Goal: Task Accomplishment & Management: Manage account settings

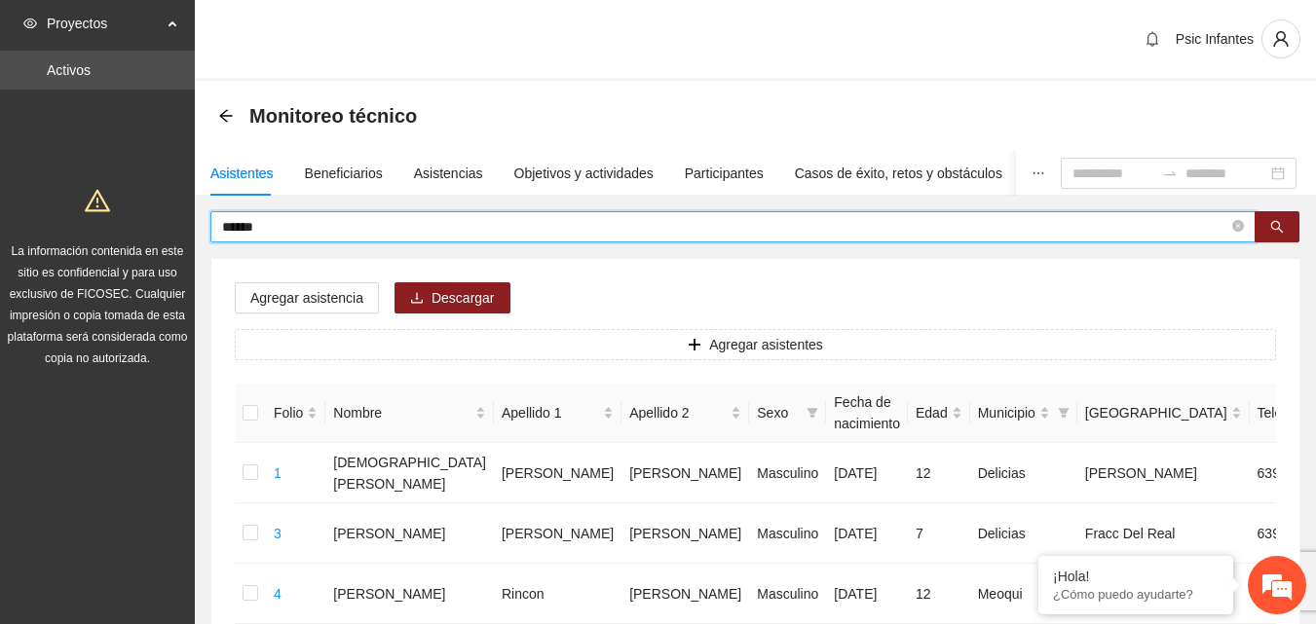
click at [385, 235] on input "******" at bounding box center [725, 226] width 1006 height 21
type input "*"
type input "******"
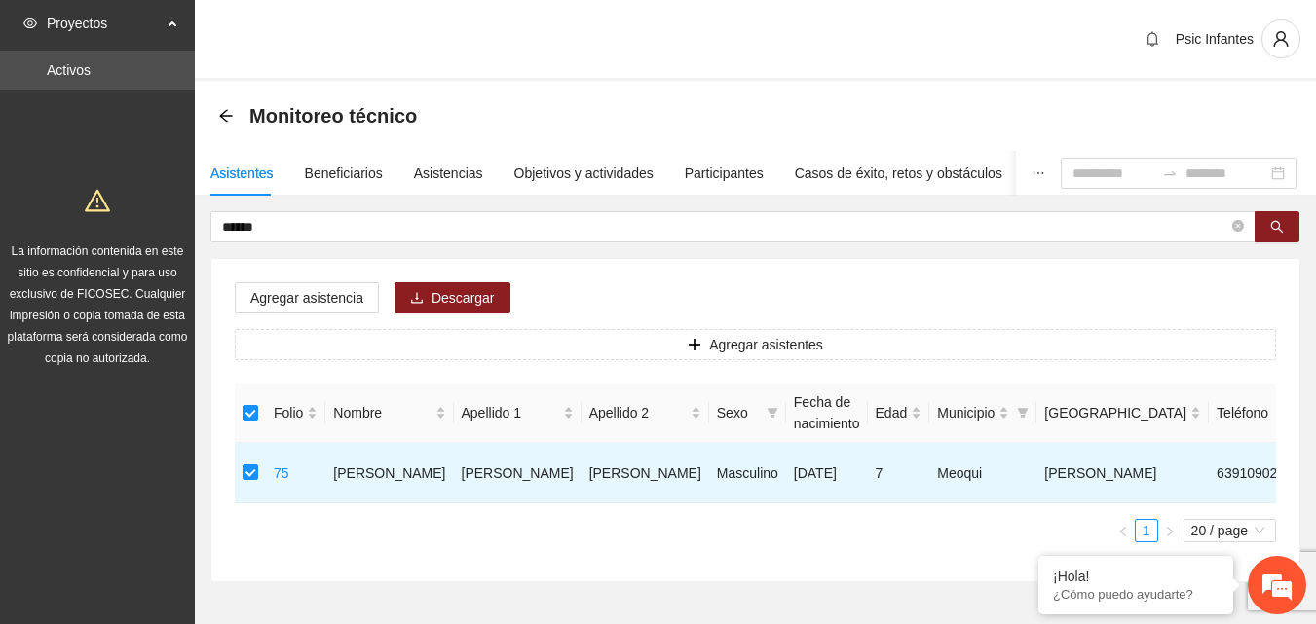
click at [758, 287] on div "Agregar asistencia Descargar Agregar asistentes Folio Nombre Apellido 1 Apellid…" at bounding box center [755, 420] width 1088 height 322
click at [338, 293] on span "Agregar asistencia" at bounding box center [306, 297] width 113 height 21
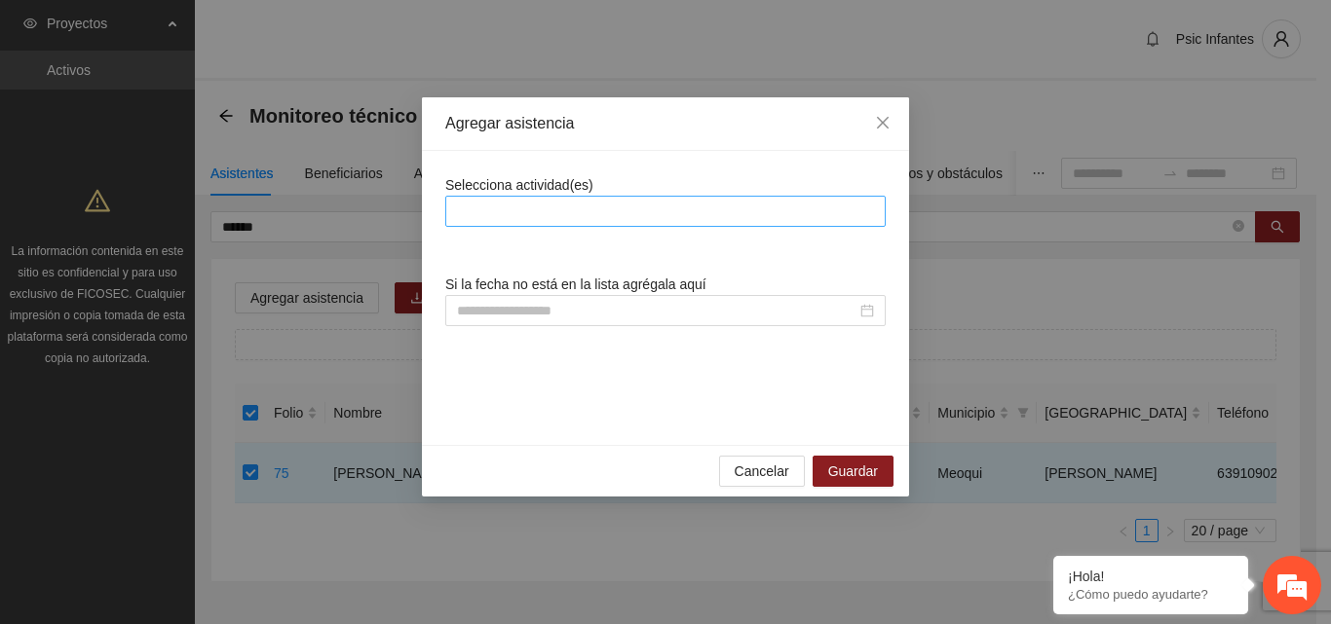
click at [512, 201] on div at bounding box center [665, 211] width 431 height 23
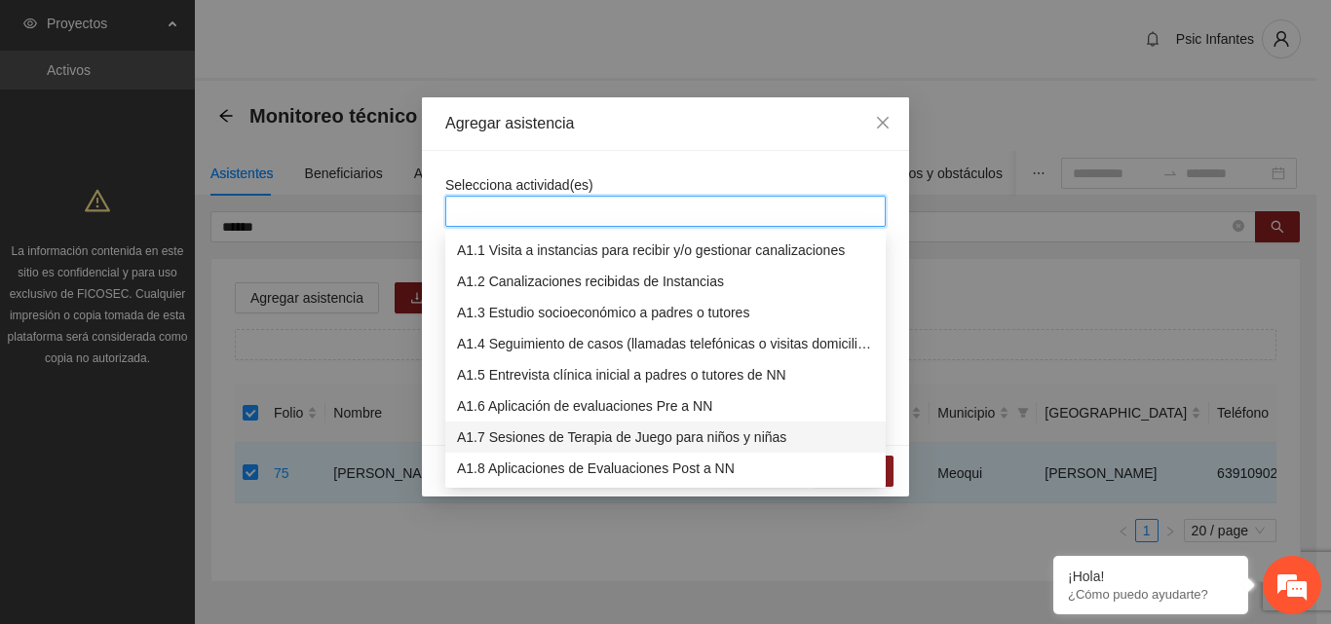
click at [660, 442] on div "A1.7 Sesiones de Terapia de Juego para niños y niñas" at bounding box center [665, 437] width 417 height 21
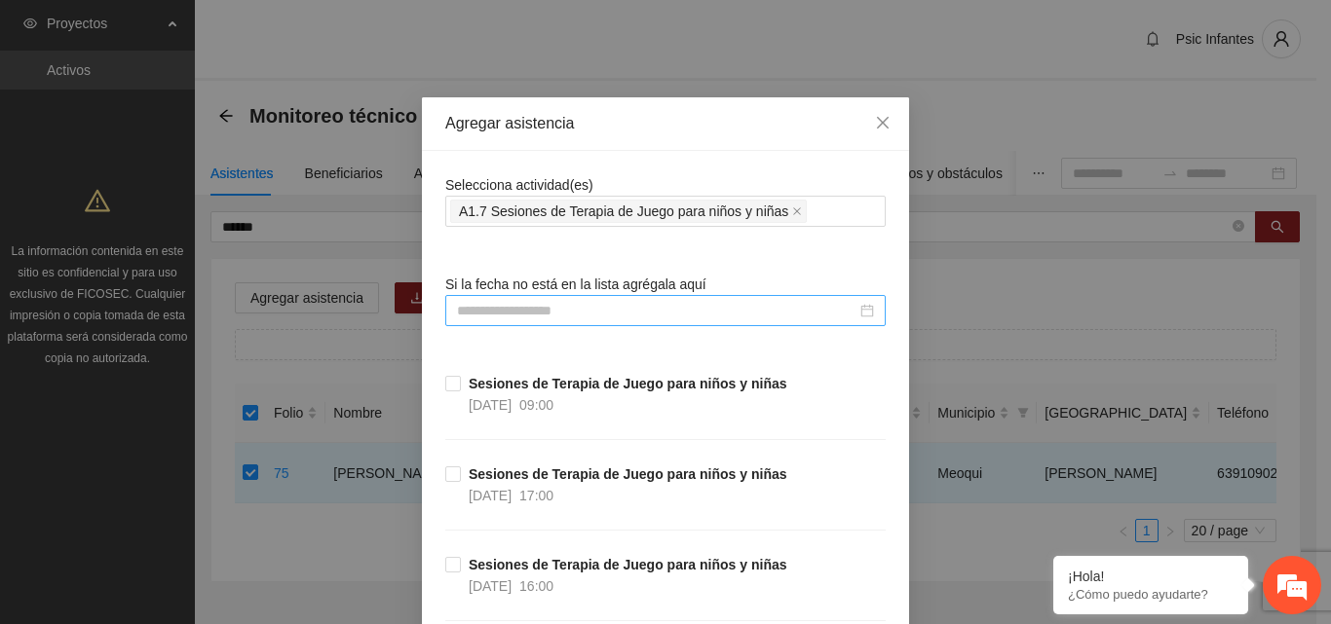
click at [573, 311] on input at bounding box center [656, 310] width 399 height 21
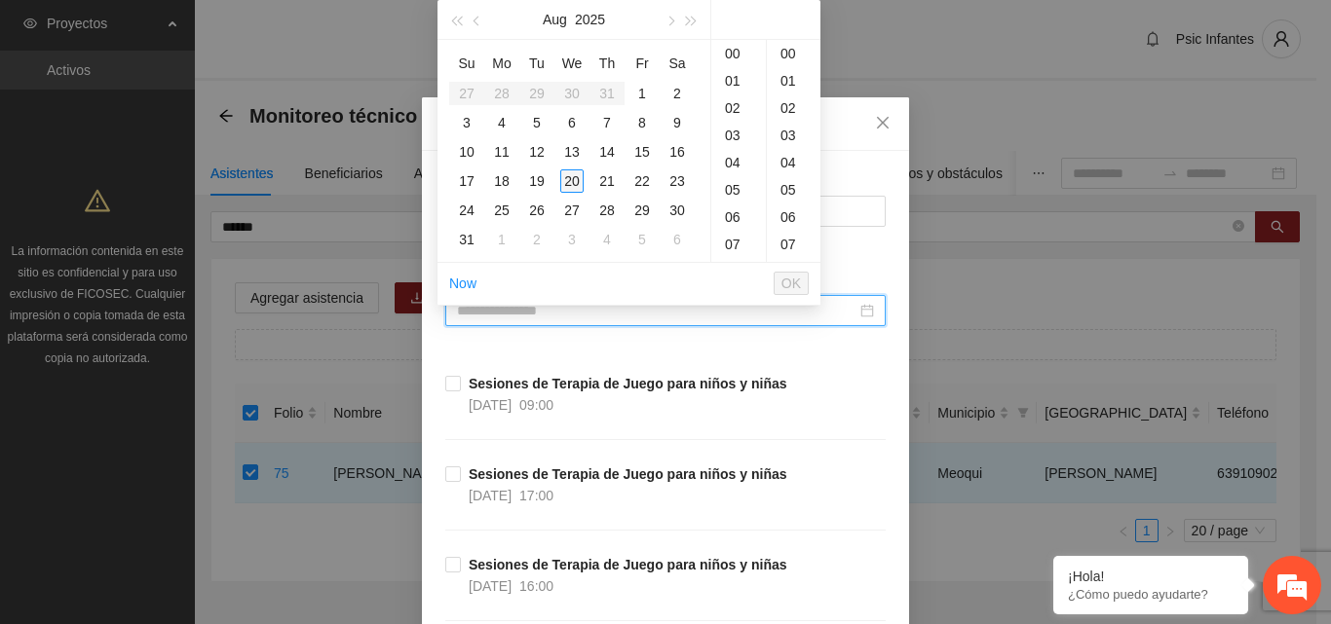
click at [579, 189] on div "20" at bounding box center [571, 181] width 23 height 23
click at [737, 83] on div "17" at bounding box center [738, 80] width 55 height 27
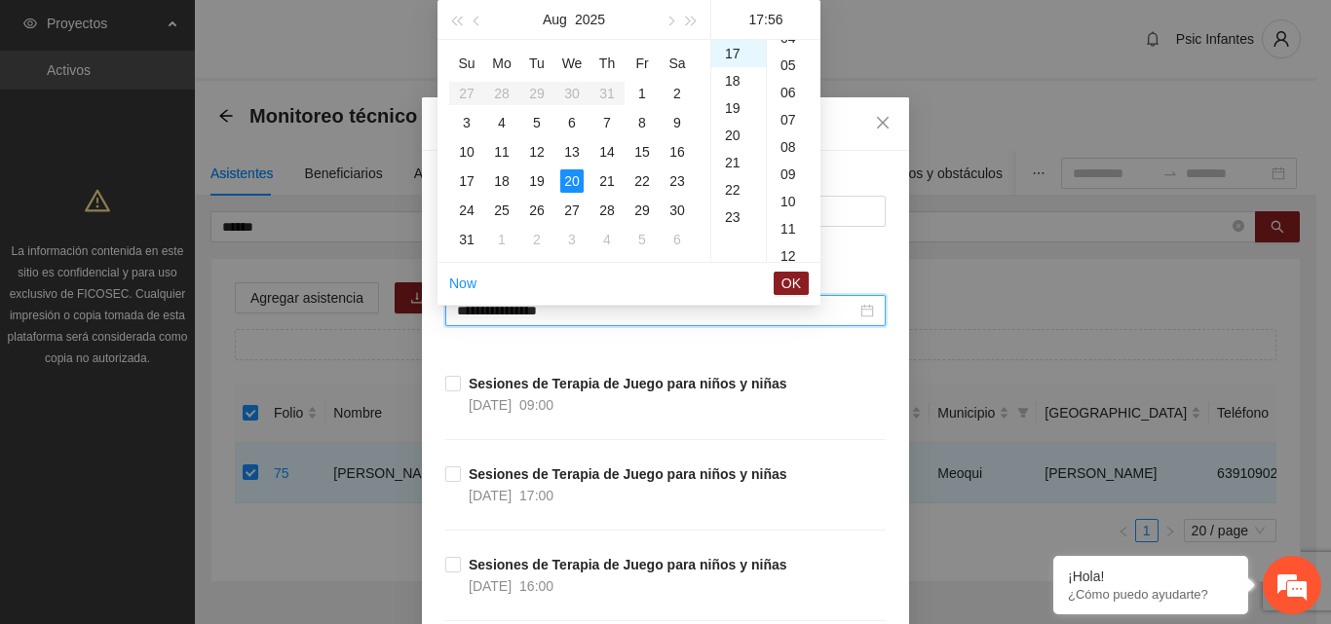
scroll to position [0, 0]
click at [787, 53] on div "00" at bounding box center [794, 53] width 54 height 27
type input "**********"
click at [787, 285] on span "OK" at bounding box center [790, 283] width 19 height 21
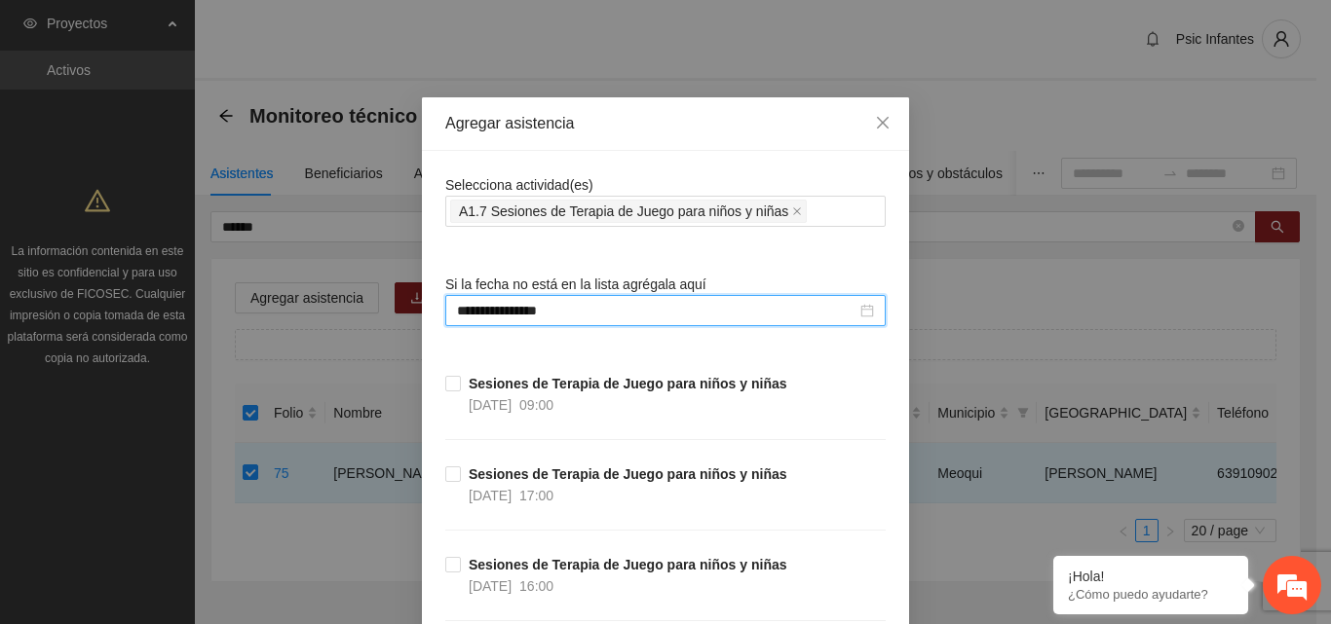
click at [1216, 113] on div "**********" at bounding box center [665, 312] width 1331 height 624
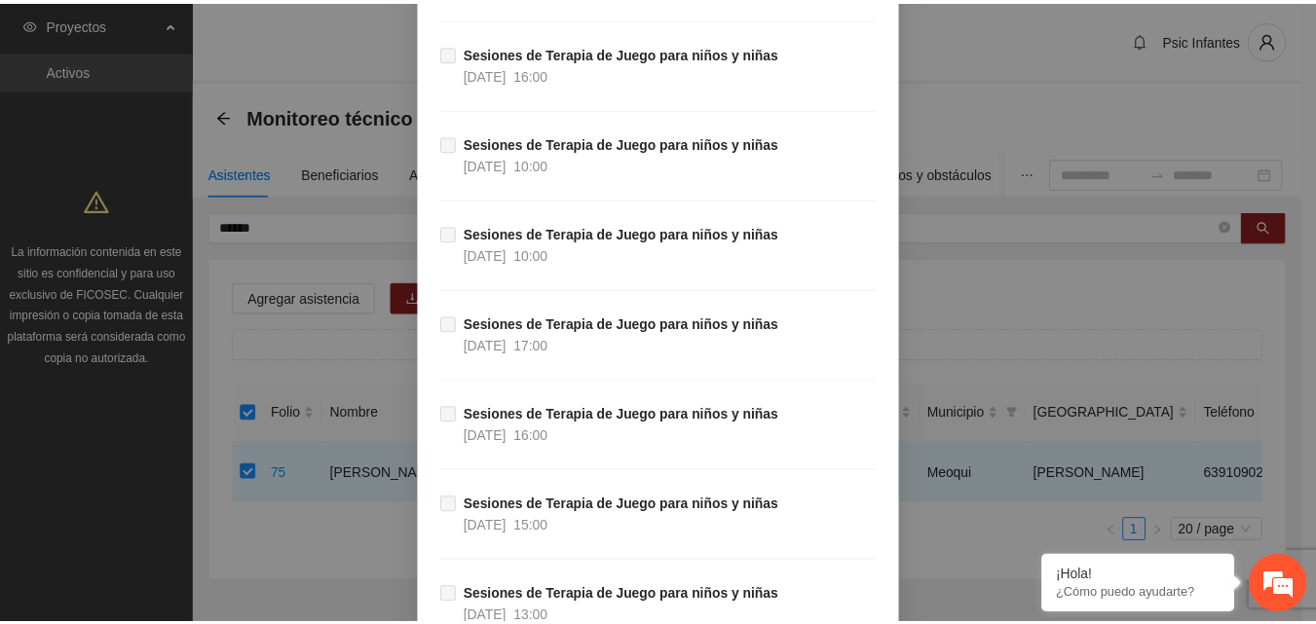
scroll to position [15388, 0]
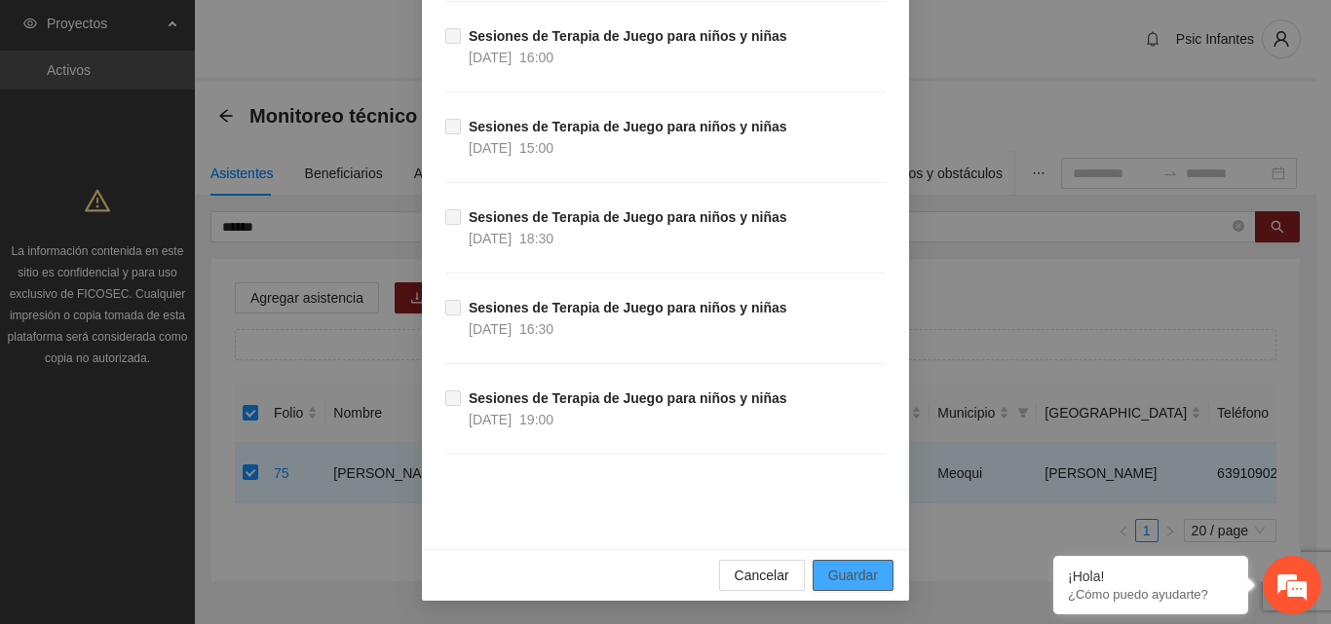
click at [875, 579] on button "Guardar" at bounding box center [853, 575] width 81 height 31
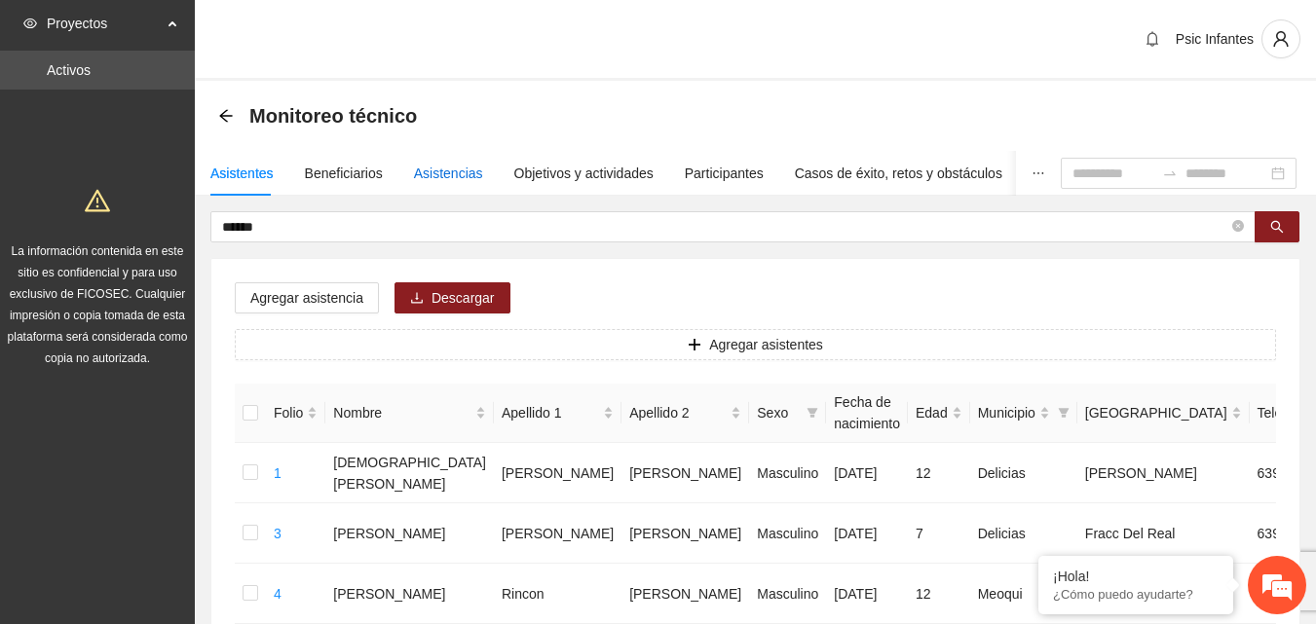
click at [443, 174] on div "Asistencias" at bounding box center [448, 173] width 69 height 21
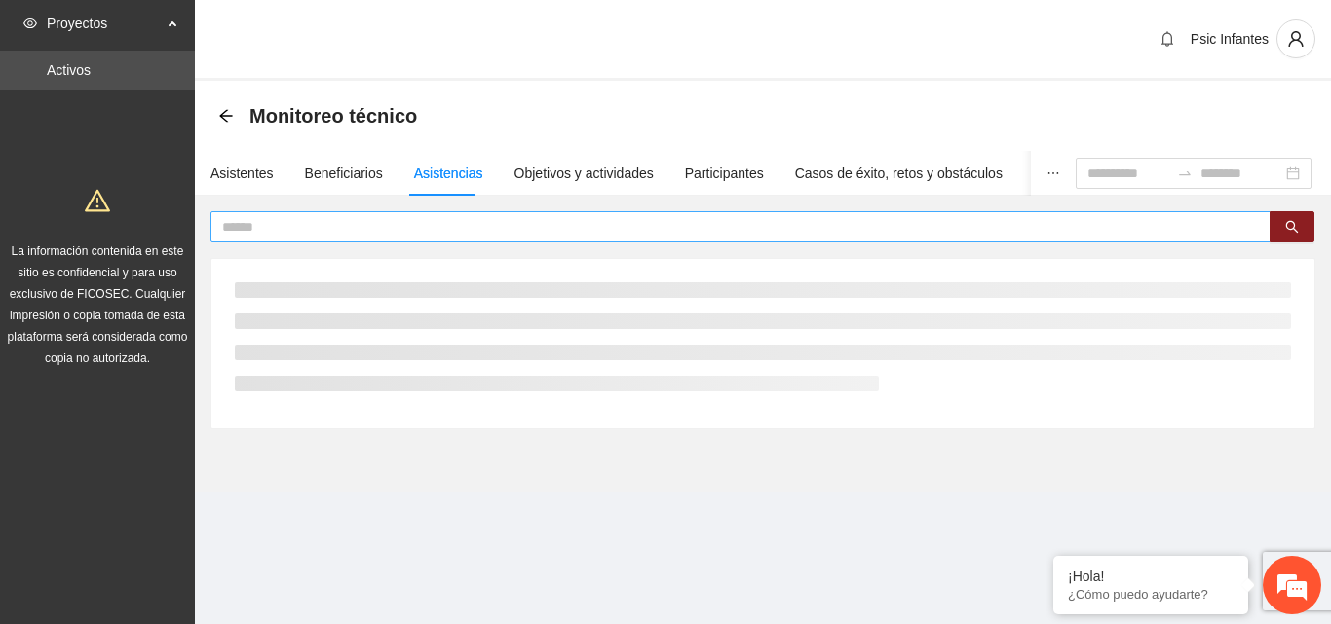
click at [452, 224] on input "text" at bounding box center [732, 226] width 1021 height 21
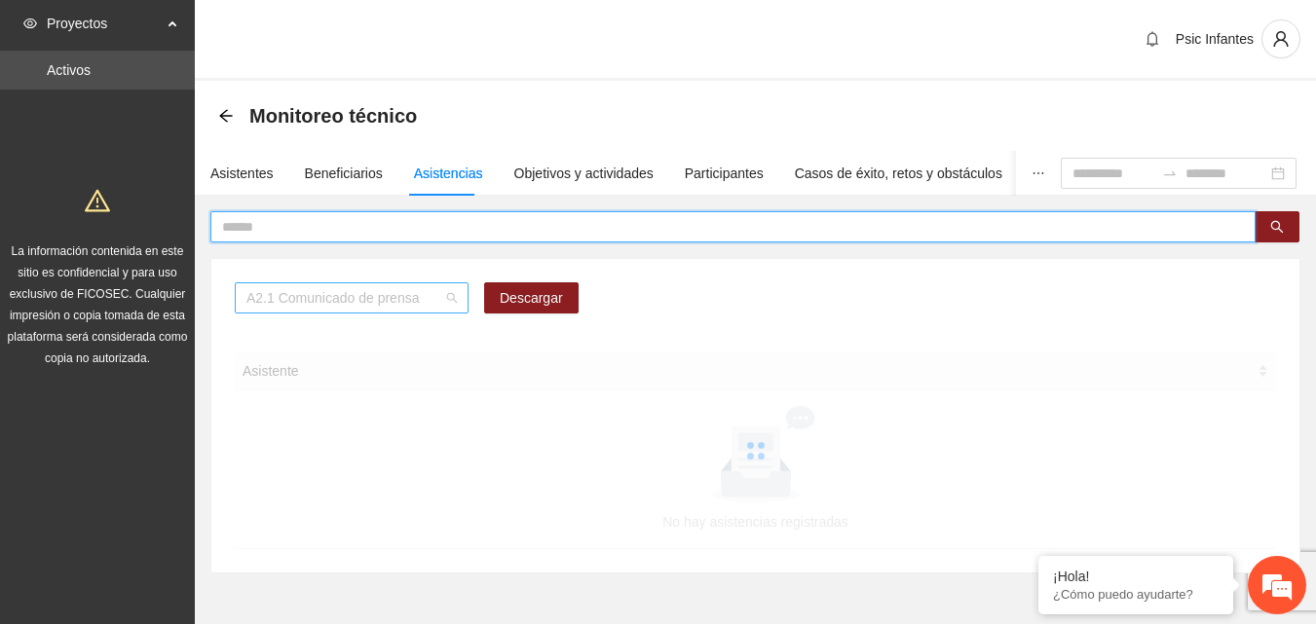
click at [450, 298] on span "A2.1 Comunicado de prensa" at bounding box center [351, 298] width 210 height 29
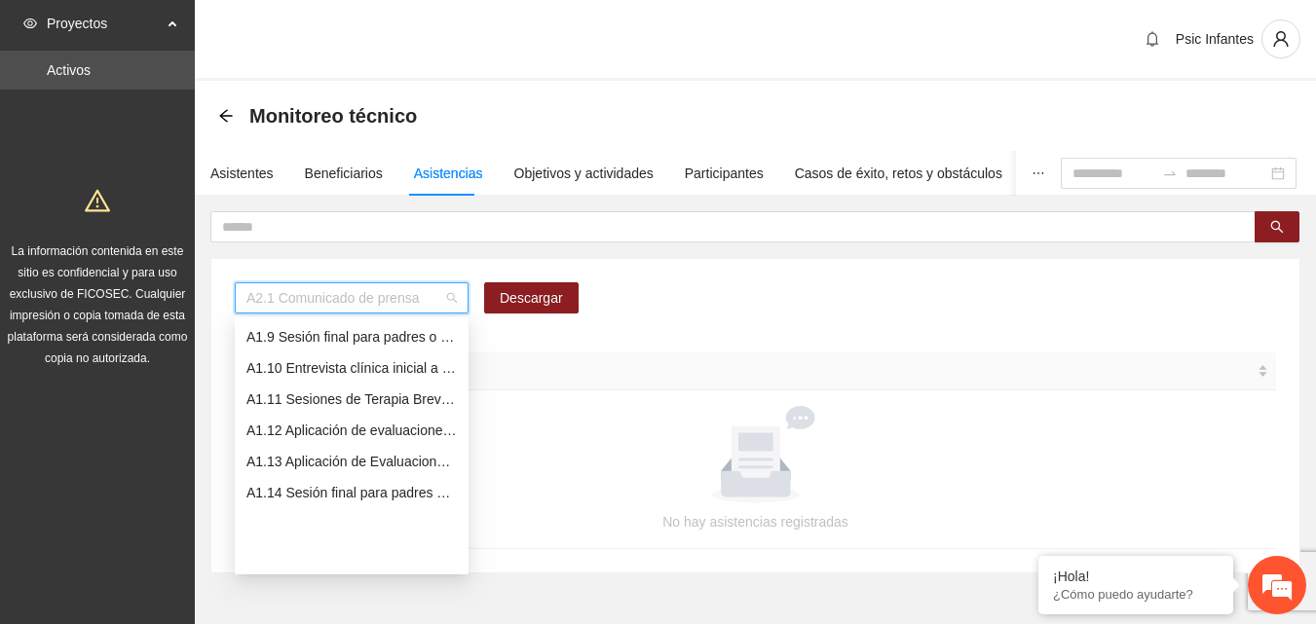
scroll to position [152, 0]
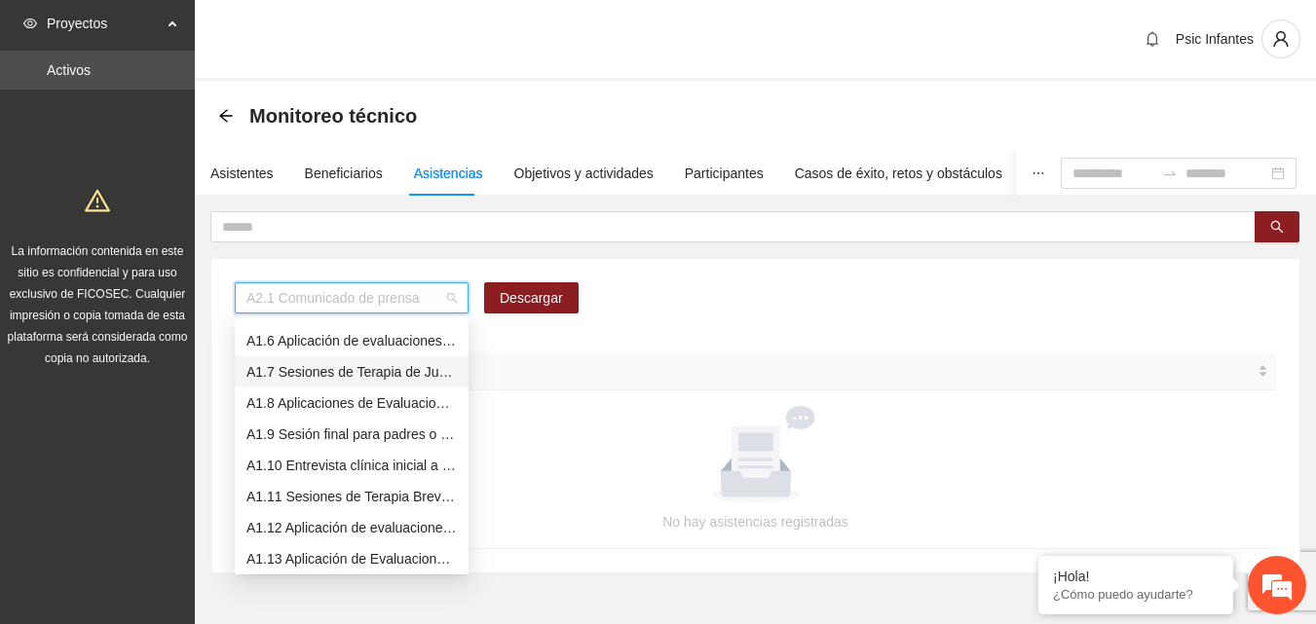
click at [330, 374] on div "A1.7 Sesiones de Terapia de Juego para niños y niñas" at bounding box center [351, 371] width 210 height 21
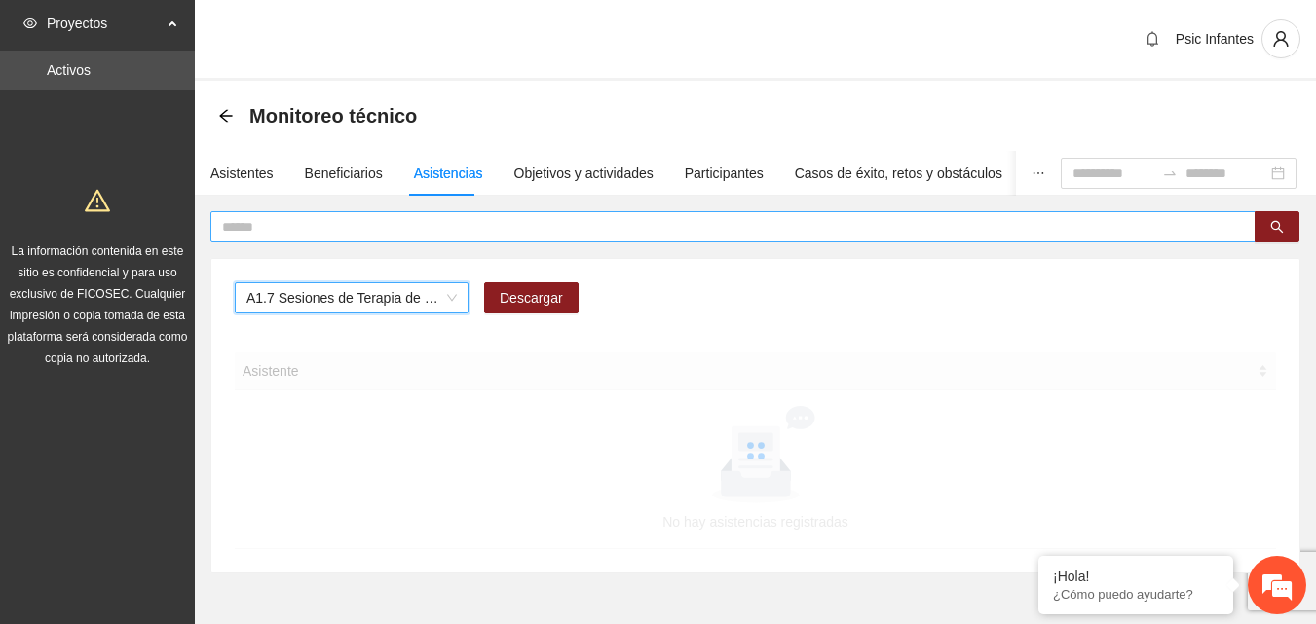
click at [473, 219] on input "text" at bounding box center [725, 226] width 1006 height 21
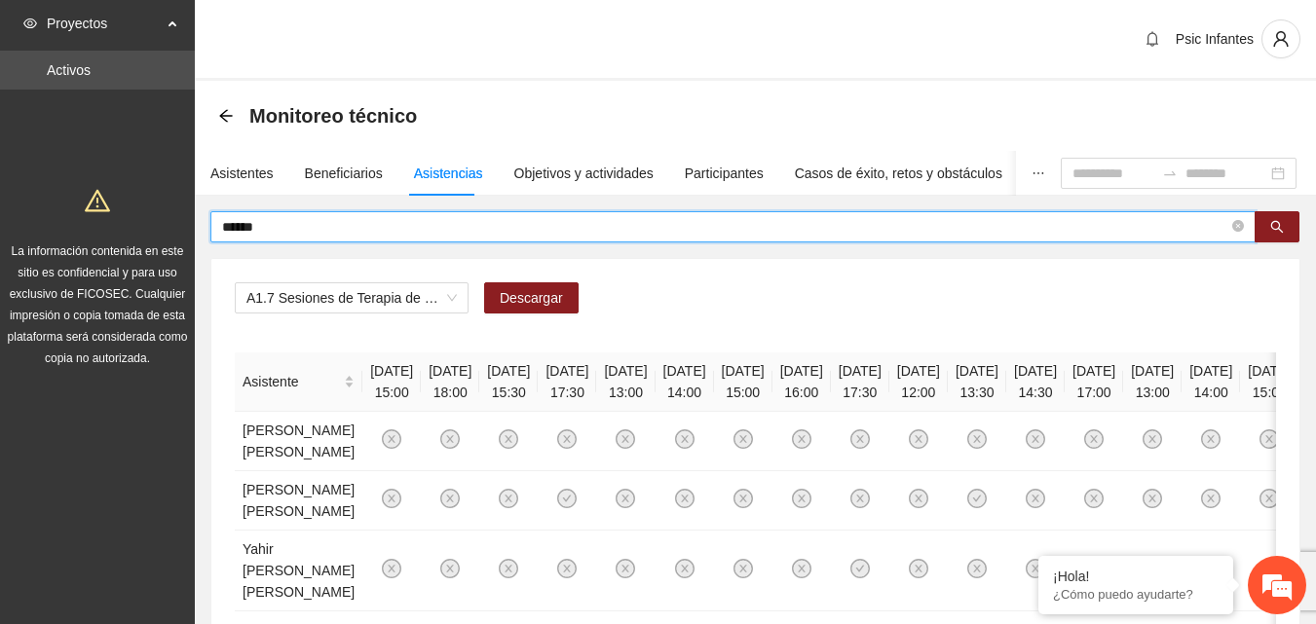
type input "******"
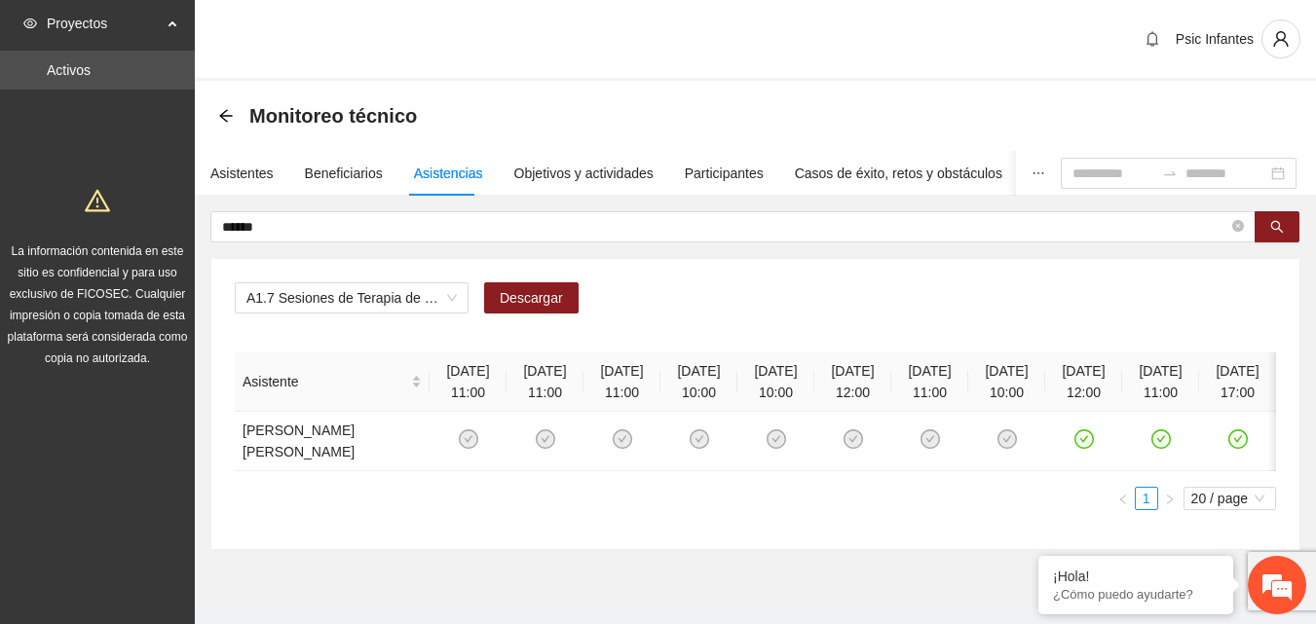
scroll to position [0, 6]
click at [228, 113] on icon "arrow-left" at bounding box center [226, 116] width 16 height 16
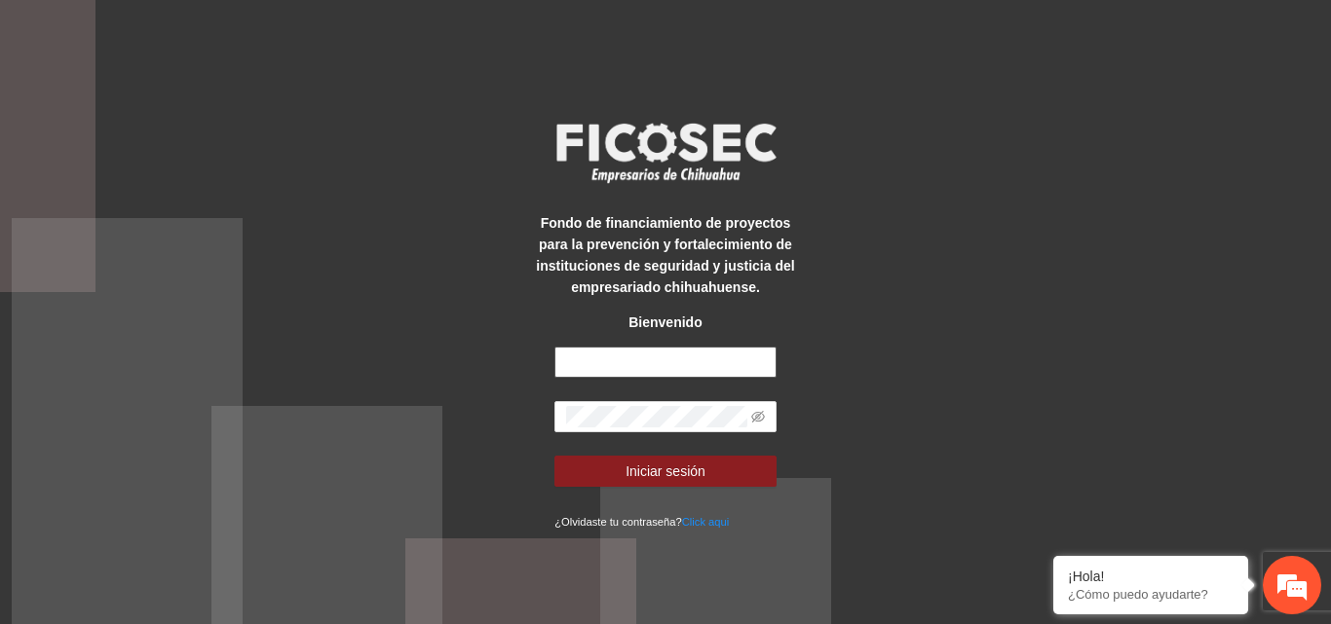
click at [666, 359] on input "text" at bounding box center [665, 362] width 222 height 31
type input "**********"
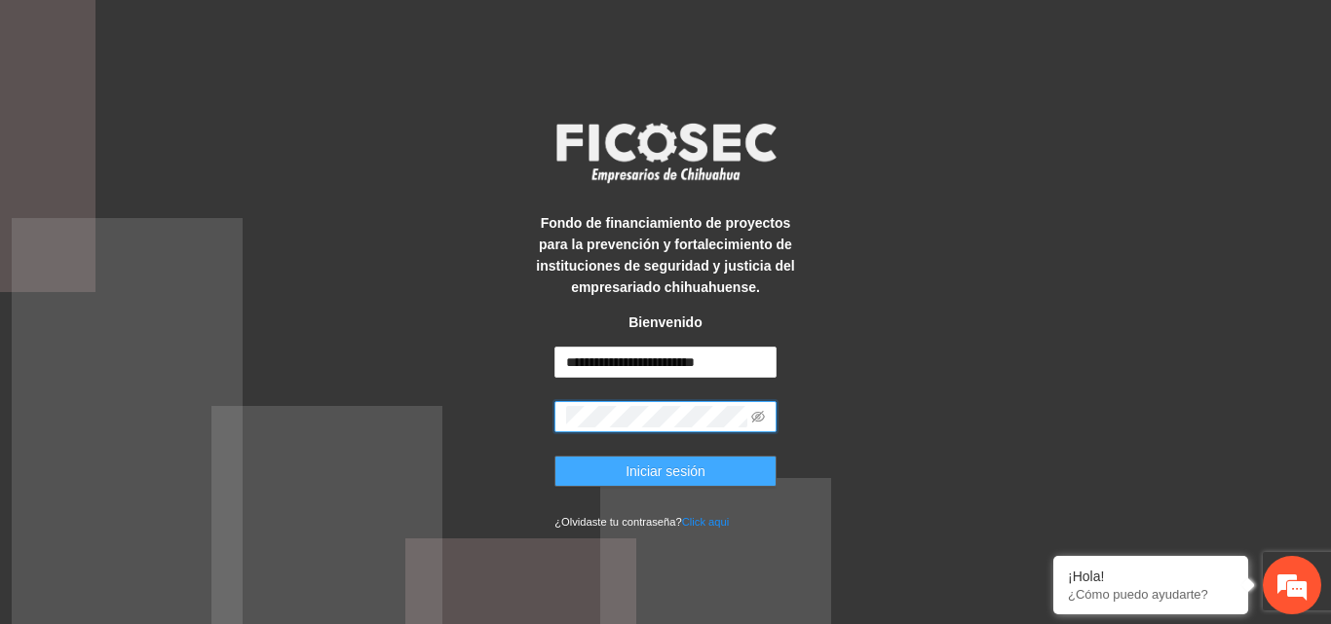
click at [704, 473] on button "Iniciar sesión" at bounding box center [665, 471] width 222 height 31
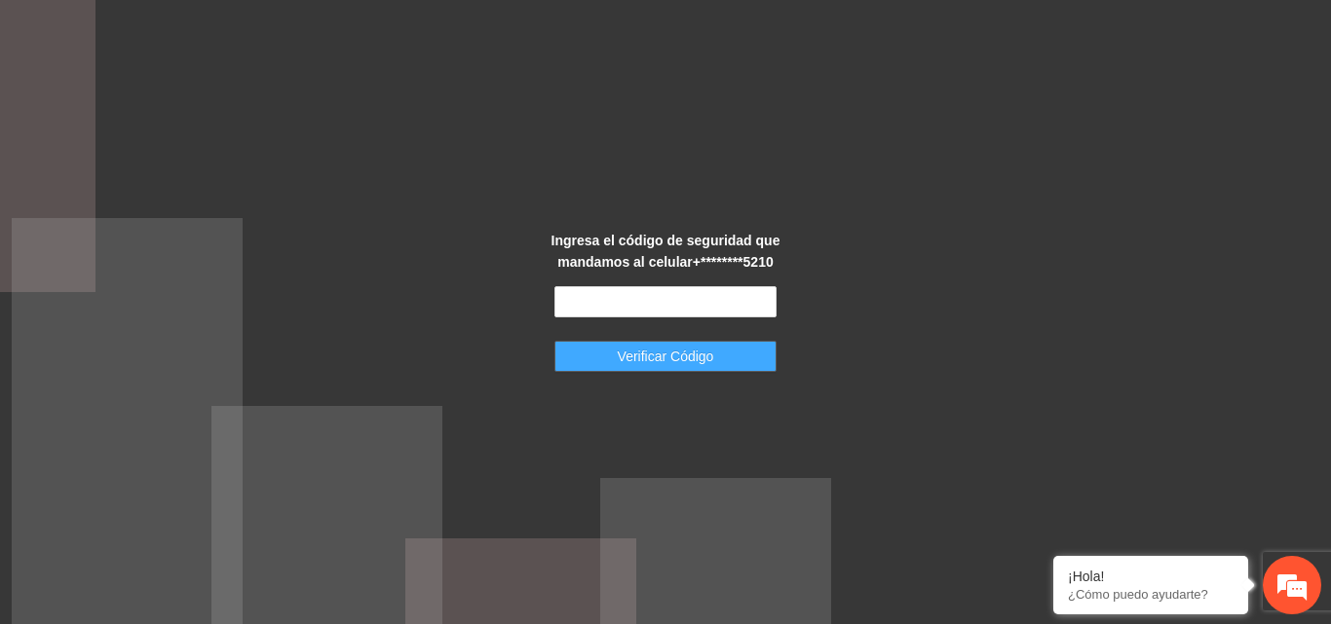
click at [694, 371] on button "Verificar Código" at bounding box center [665, 356] width 222 height 31
click at [731, 355] on button "Verificar Código" at bounding box center [665, 356] width 222 height 31
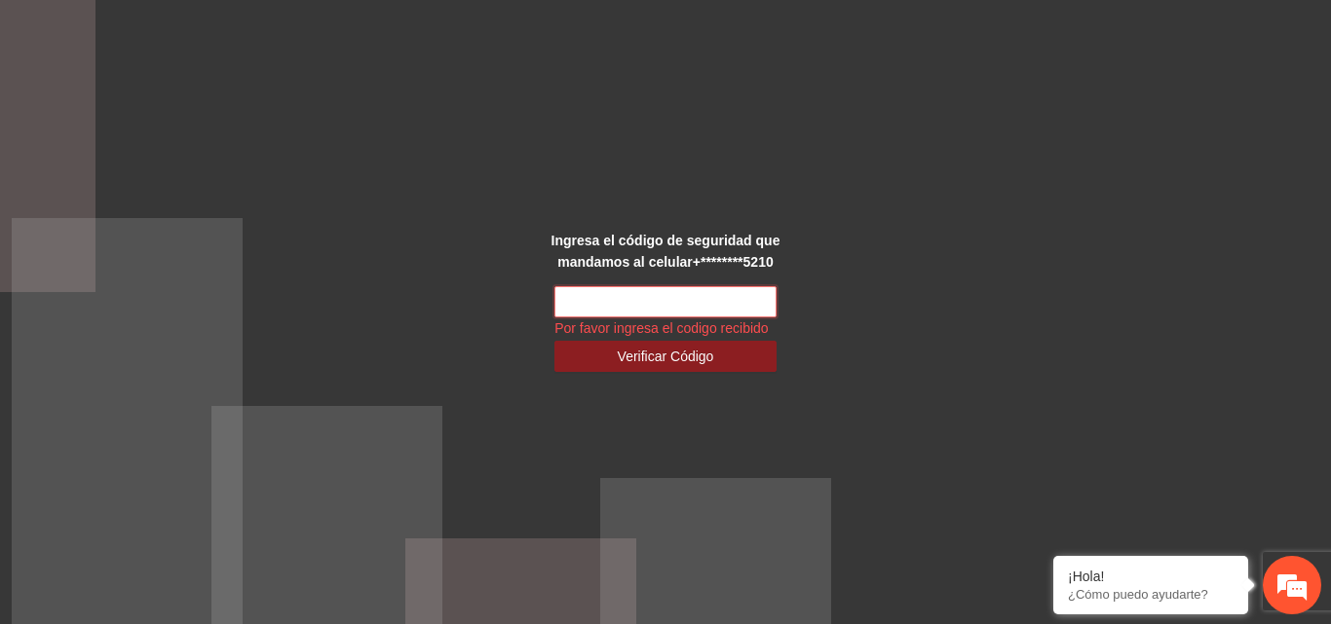
click at [686, 302] on input "text" at bounding box center [665, 301] width 222 height 31
click at [948, 354] on div "Ingresa el código de seguridad que mandamos al celular +********5210 Por favor …" at bounding box center [665, 312] width 1331 height 624
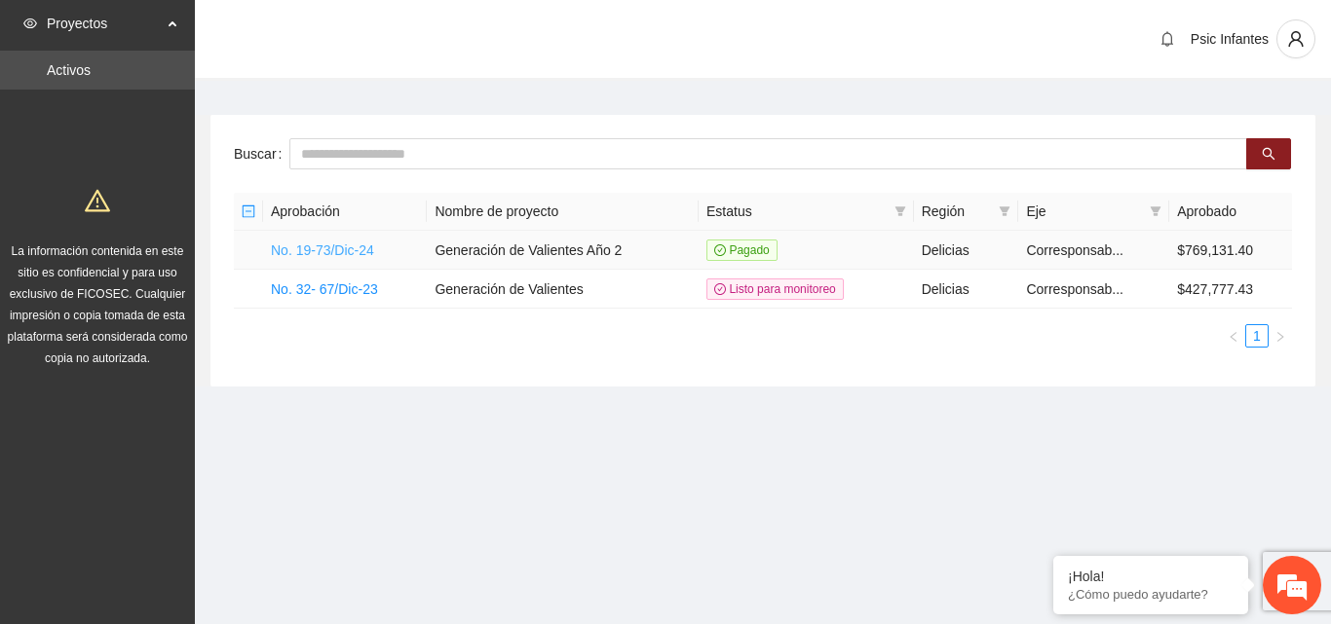
click at [359, 246] on link "No. 19-73/Dic-24" at bounding box center [322, 251] width 103 height 16
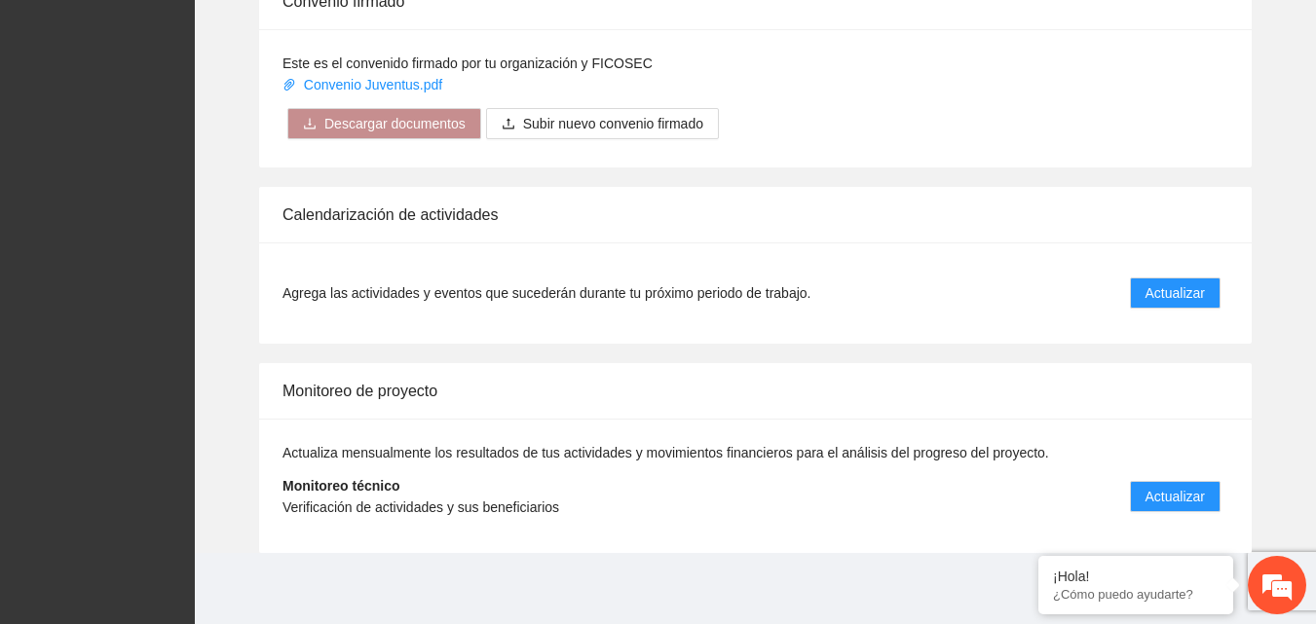
scroll to position [1593, 0]
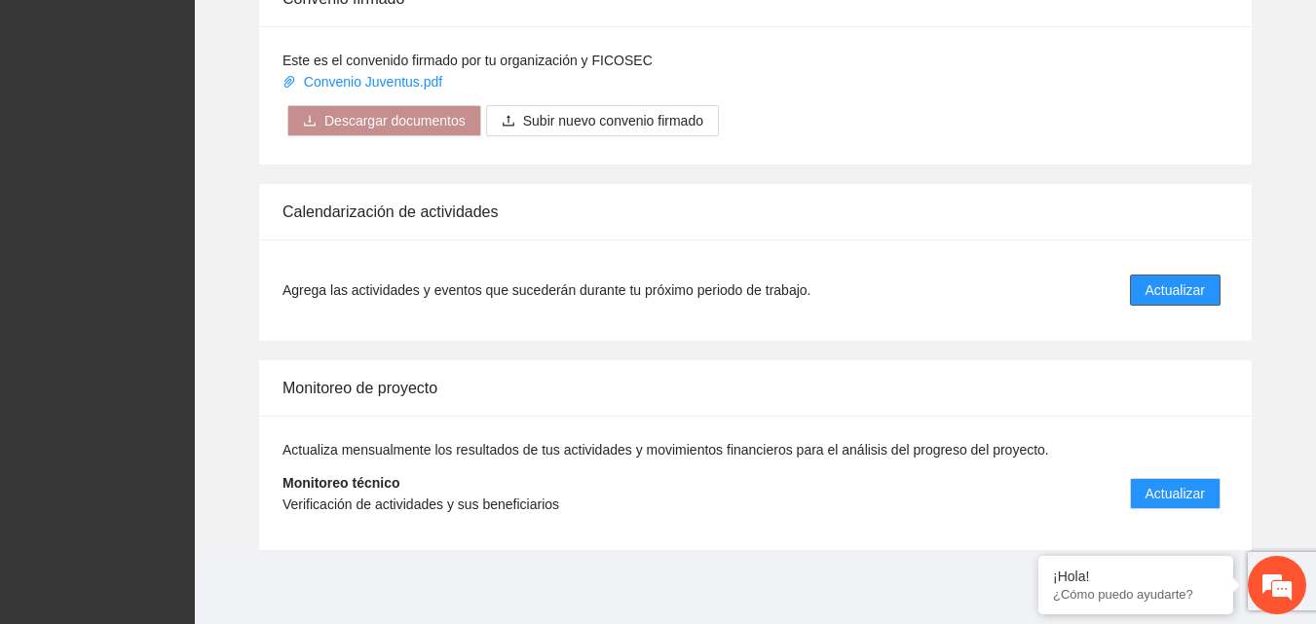
click at [1176, 287] on span "Actualizar" at bounding box center [1175, 290] width 59 height 21
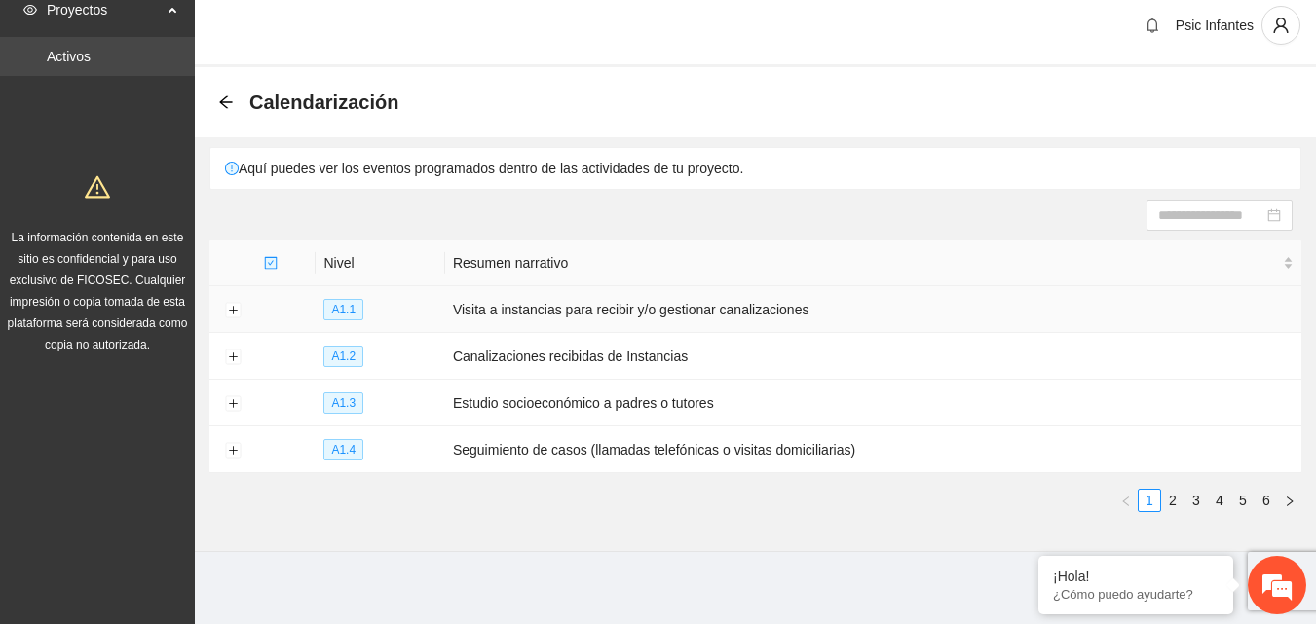
scroll to position [16, 0]
click at [1170, 492] on link "2" at bounding box center [1172, 498] width 21 height 21
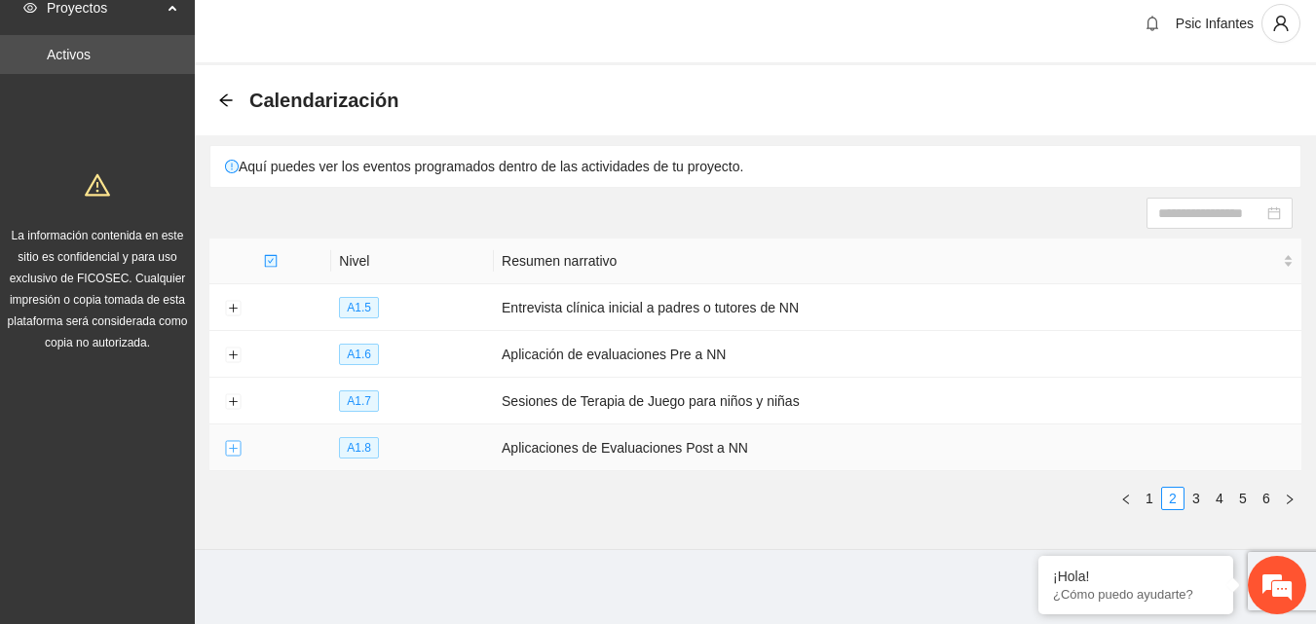
click at [237, 452] on button "Expand row" at bounding box center [233, 449] width 16 height 16
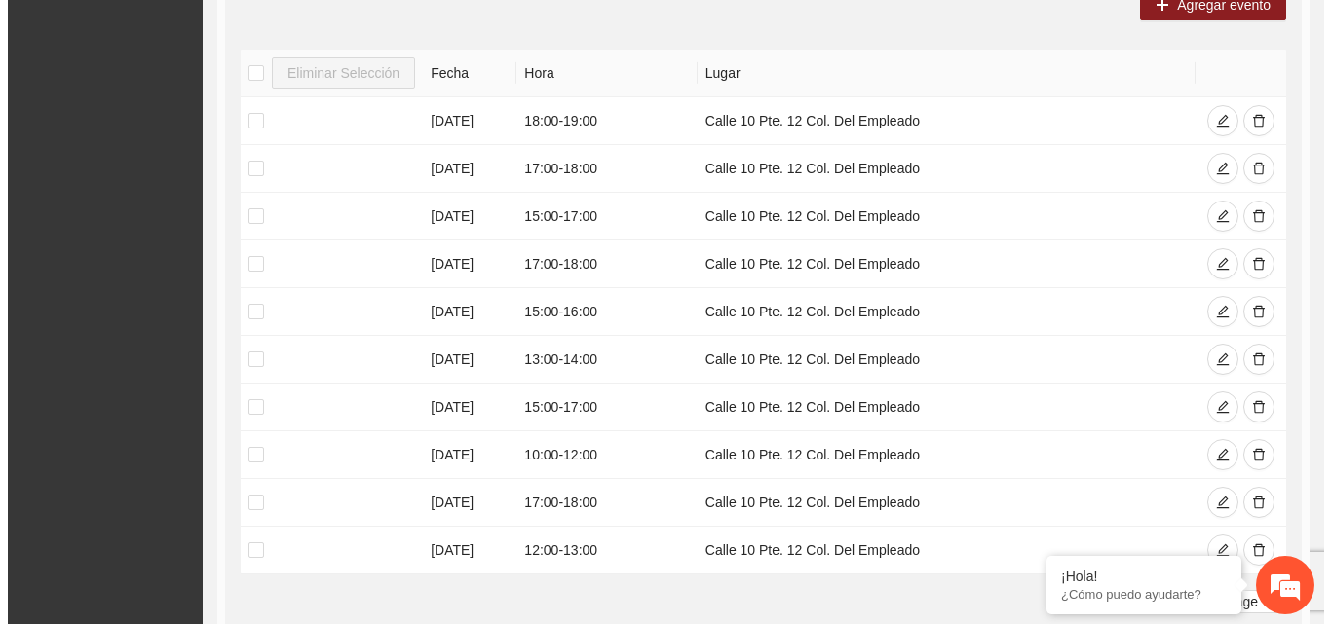
scroll to position [405, 0]
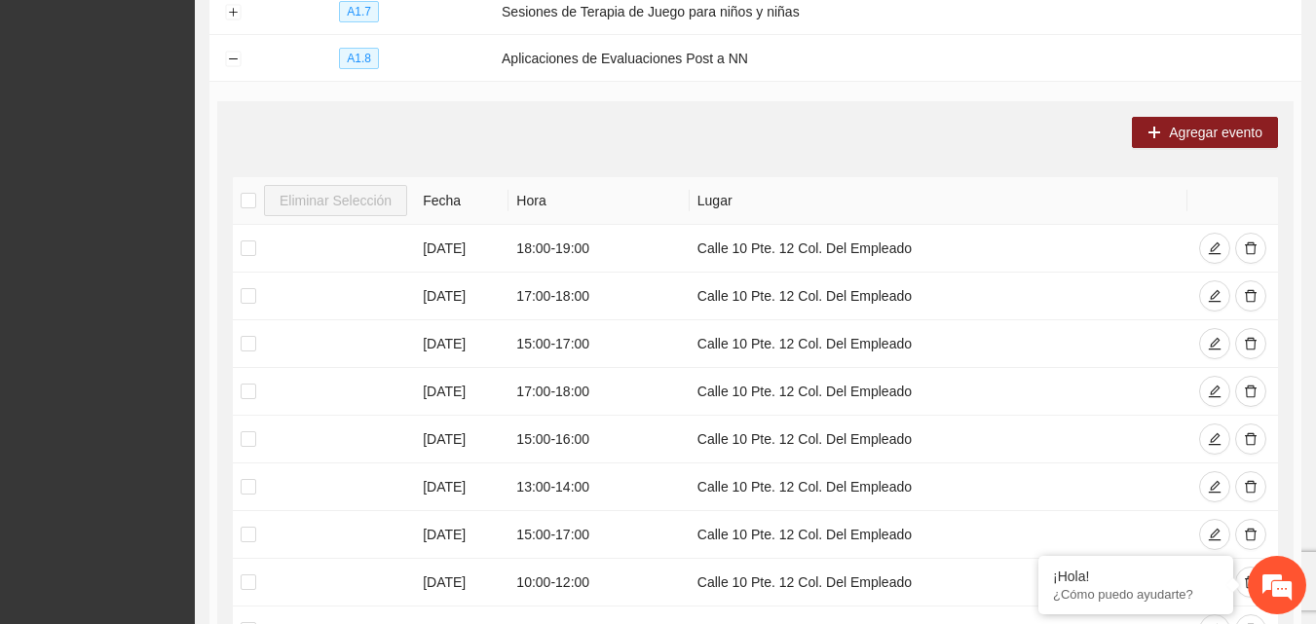
click at [1206, 164] on div "Agregar evento Eliminar Selección Fecha Hora Lugar [DATE] 18:00 - 19:00 Calle 1…" at bounding box center [755, 436] width 1077 height 671
click at [1200, 134] on span "Agregar evento" at bounding box center [1216, 132] width 94 height 21
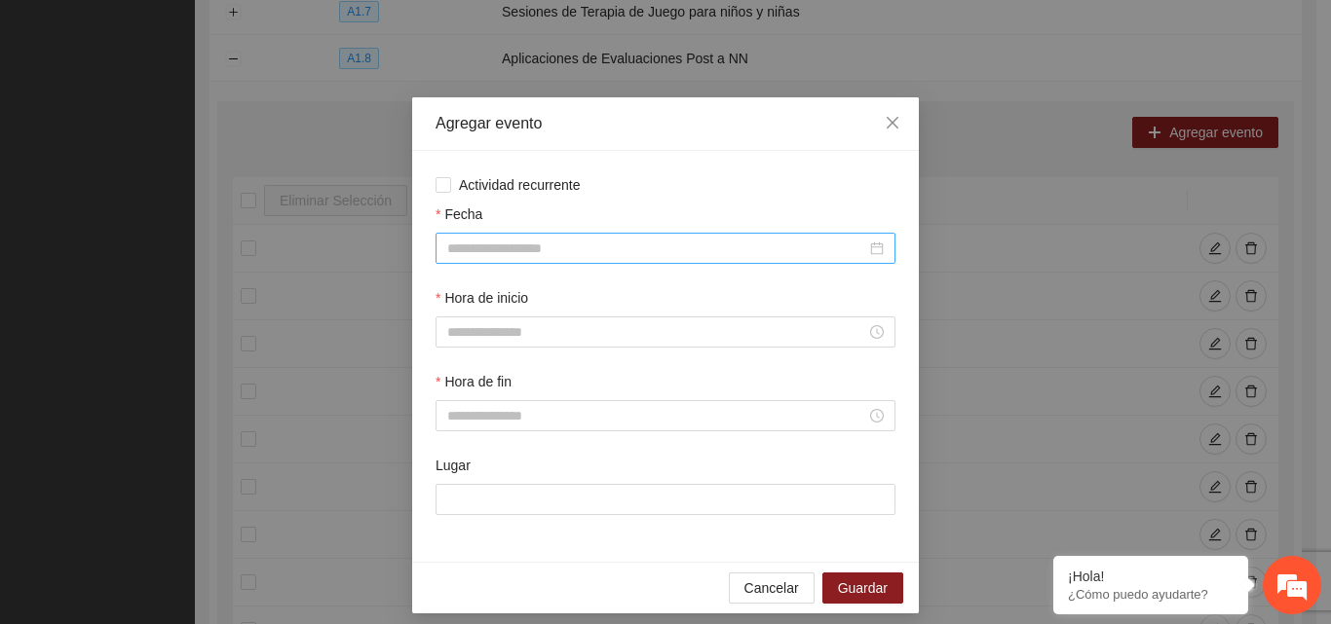
click at [544, 243] on input "Fecha" at bounding box center [656, 248] width 419 height 21
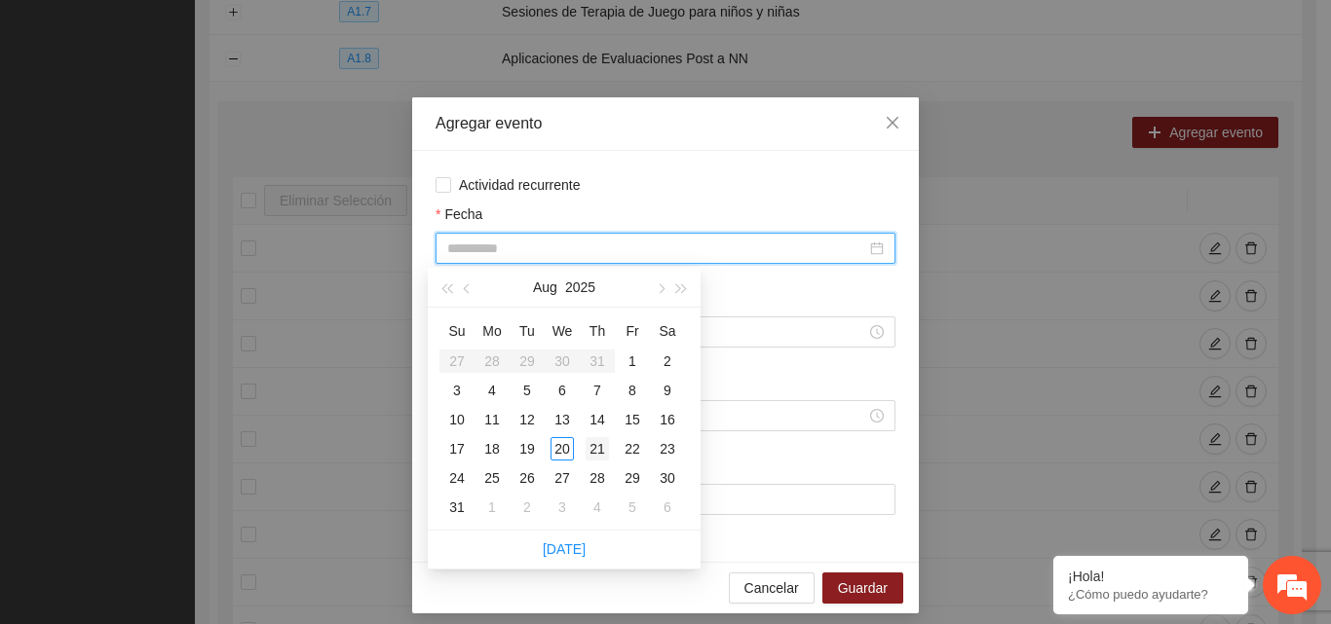
type input "**********"
click at [599, 448] on div "21" at bounding box center [597, 448] width 23 height 23
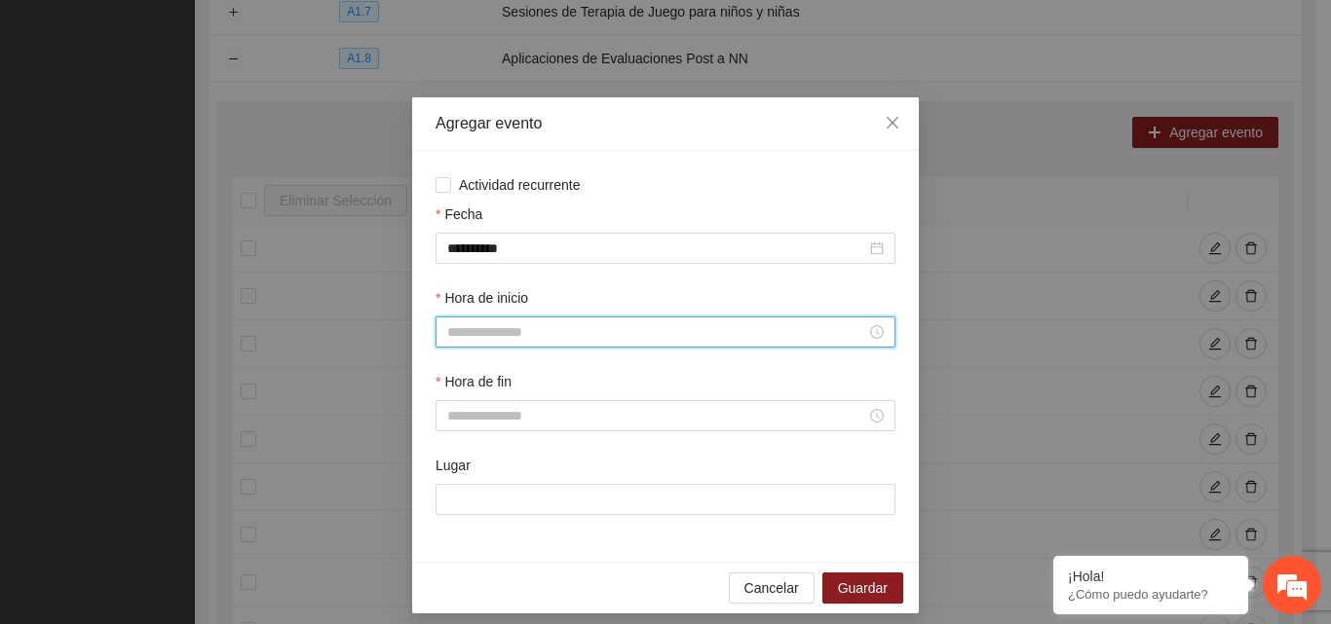
click at [572, 336] on input "Hora de inicio" at bounding box center [656, 332] width 419 height 21
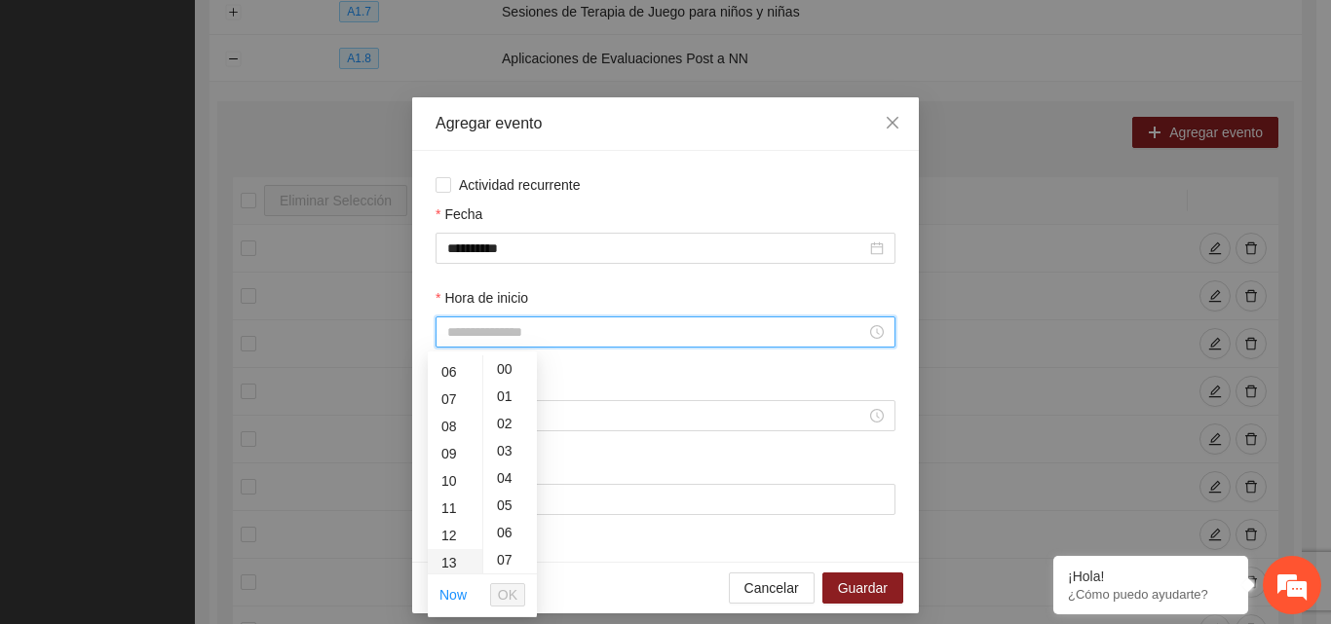
scroll to position [195, 0]
click at [449, 498] on div "12" at bounding box center [455, 501] width 55 height 27
type input "*****"
click at [518, 599] on button "OK" at bounding box center [507, 595] width 35 height 23
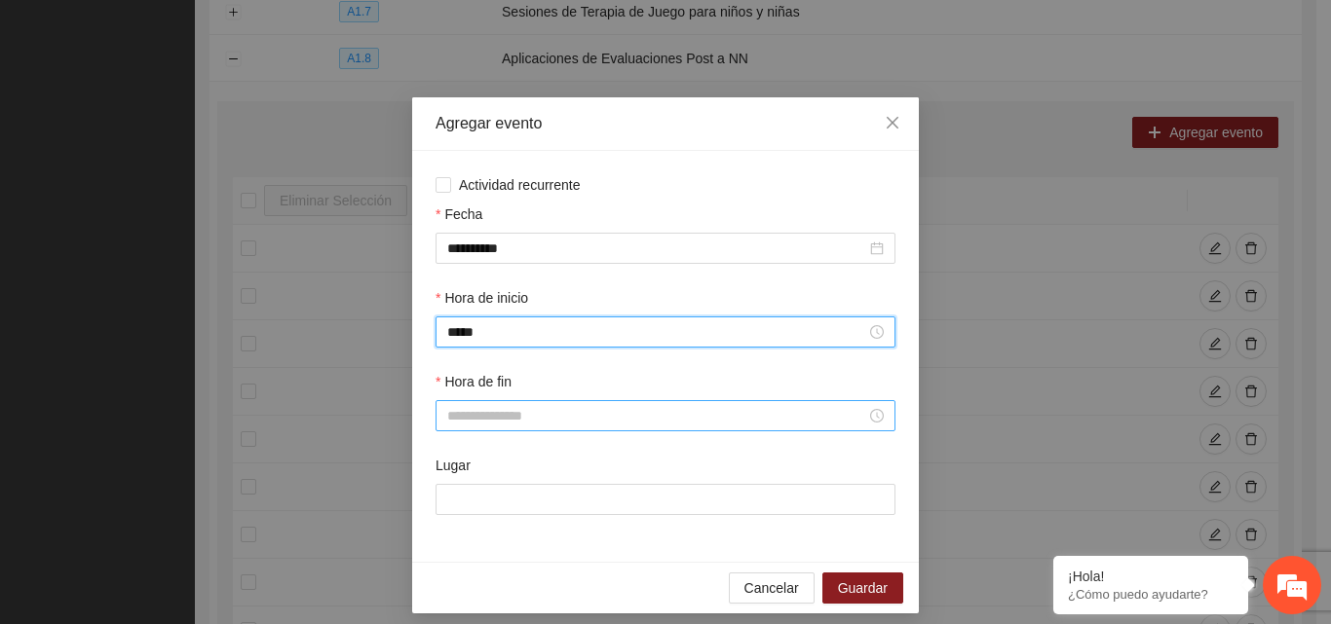
click at [529, 413] on input "Hora de fin" at bounding box center [656, 415] width 419 height 21
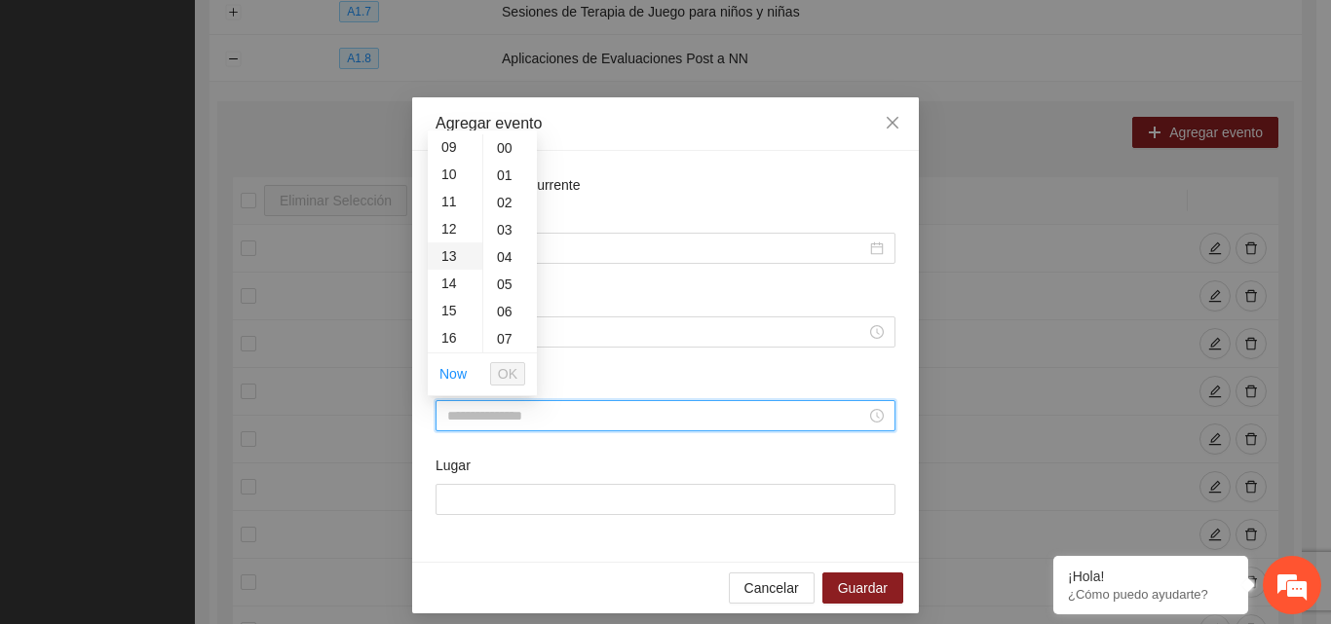
scroll to position [292, 0]
click at [448, 213] on div "13" at bounding box center [455, 210] width 55 height 27
type input "*****"
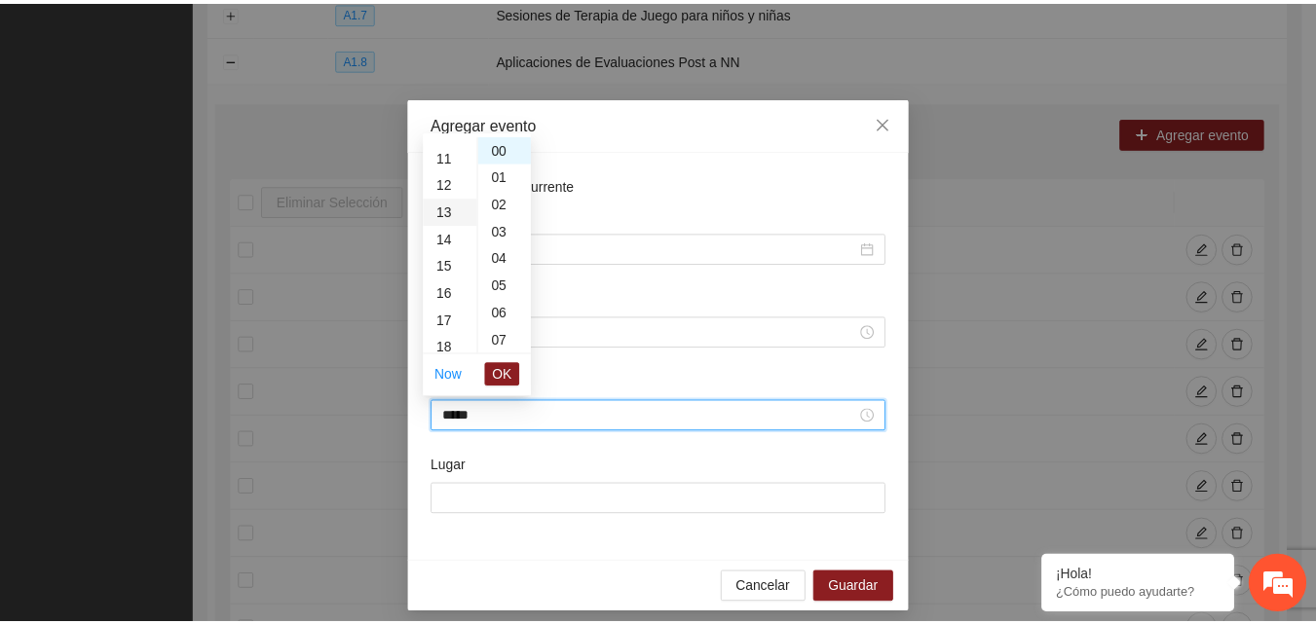
scroll to position [355, 0]
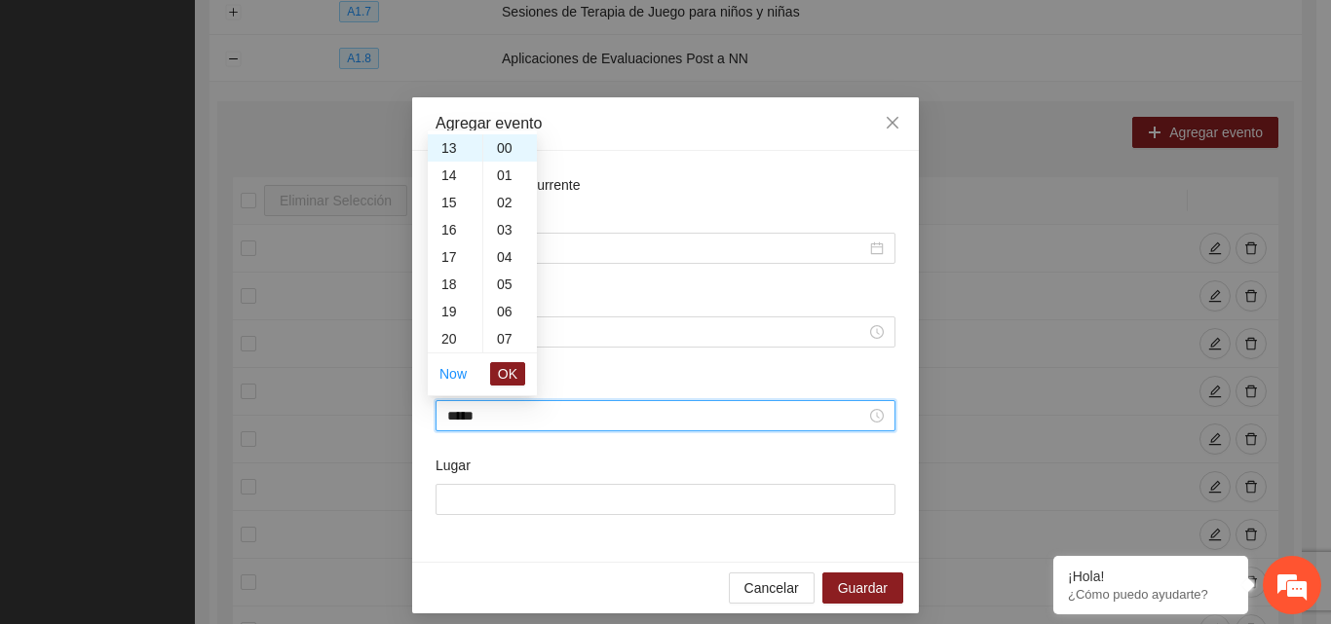
click at [510, 386] on li "OK" at bounding box center [507, 374] width 35 height 33
click at [505, 358] on li "OK" at bounding box center [507, 374] width 35 height 33
click at [509, 367] on span "OK" at bounding box center [507, 373] width 19 height 21
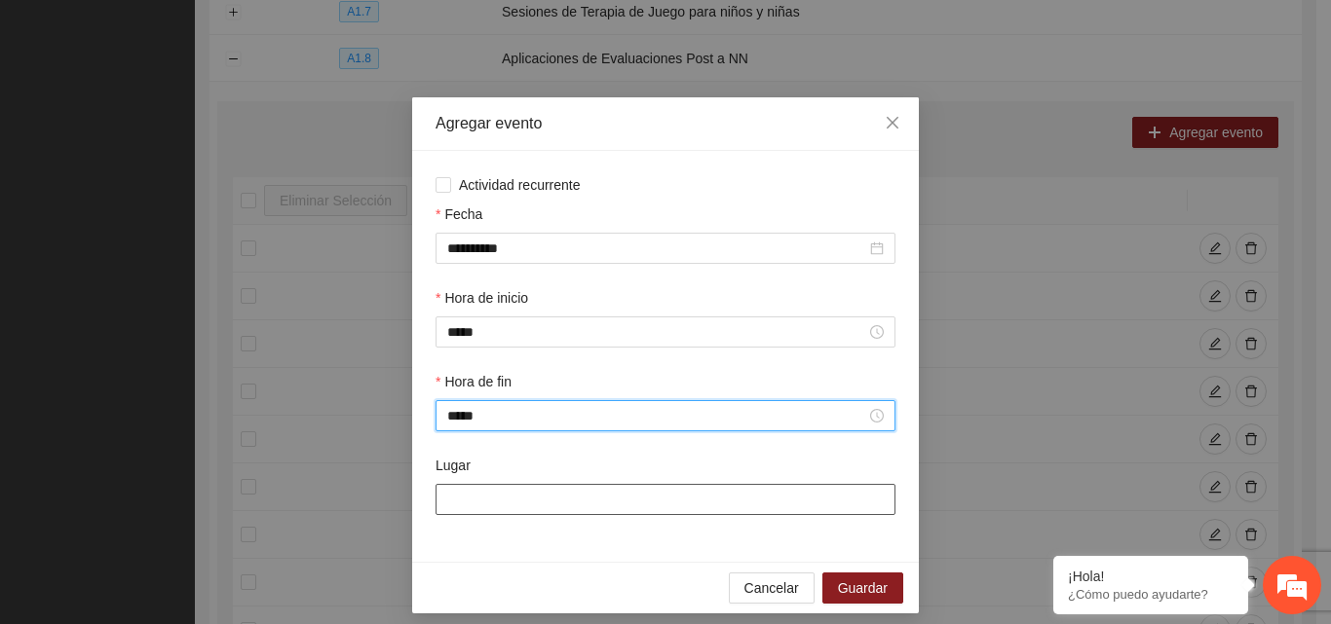
click at [511, 495] on input "Lugar" at bounding box center [665, 499] width 460 height 31
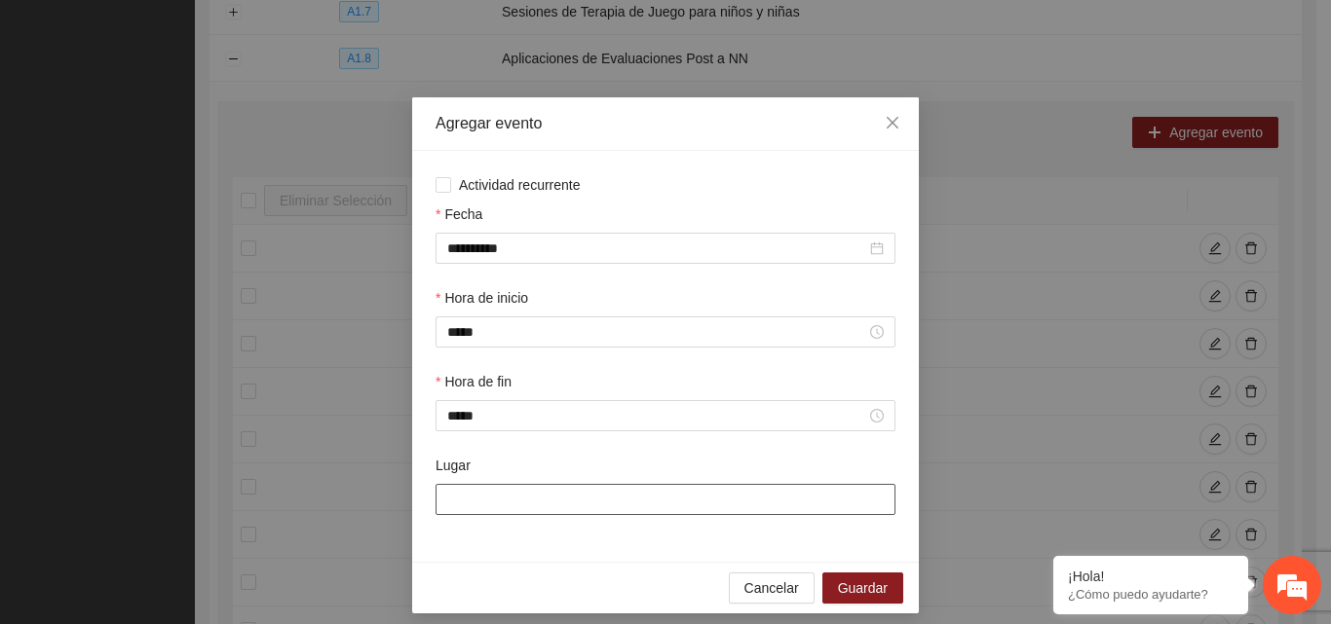
type input "**********"
click at [847, 582] on span "Guardar" at bounding box center [863, 588] width 50 height 21
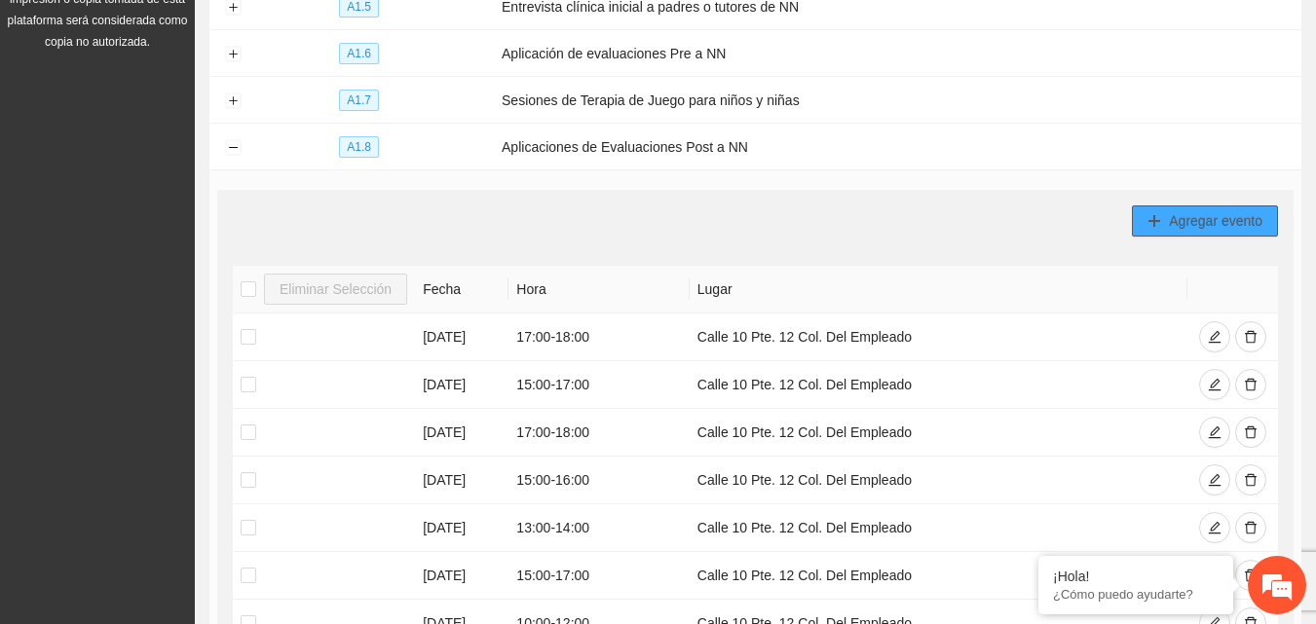
scroll to position [232, 0]
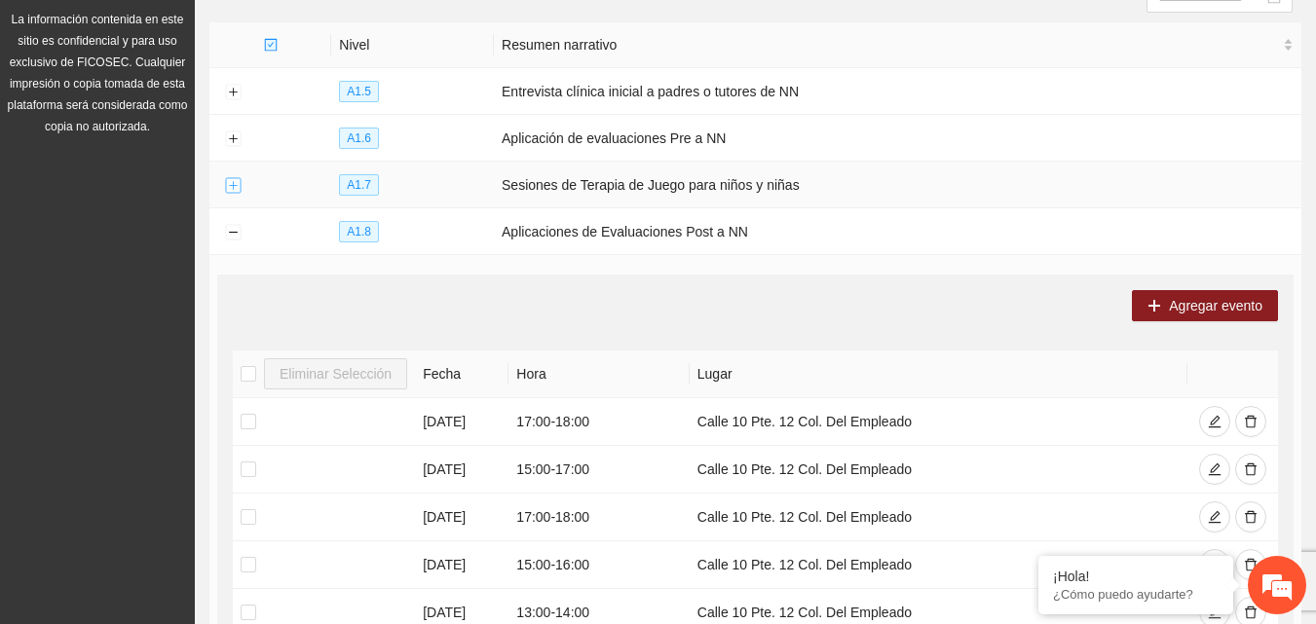
click at [231, 185] on button "Expand row" at bounding box center [233, 186] width 16 height 16
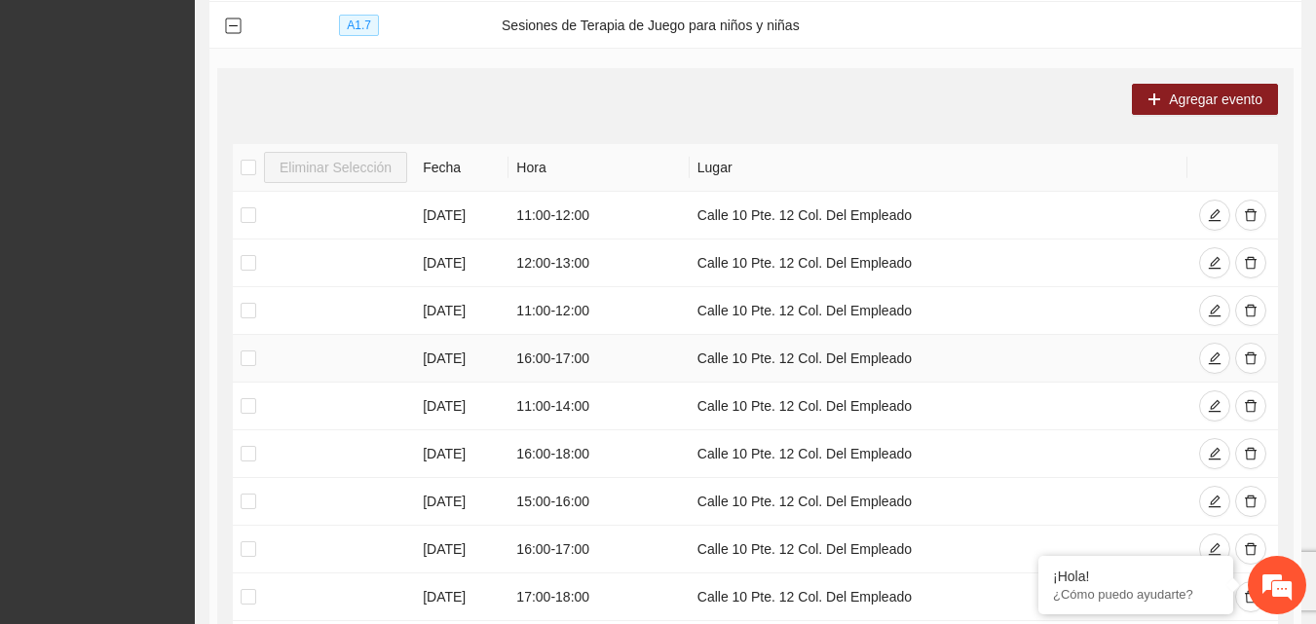
scroll to position [427, 0]
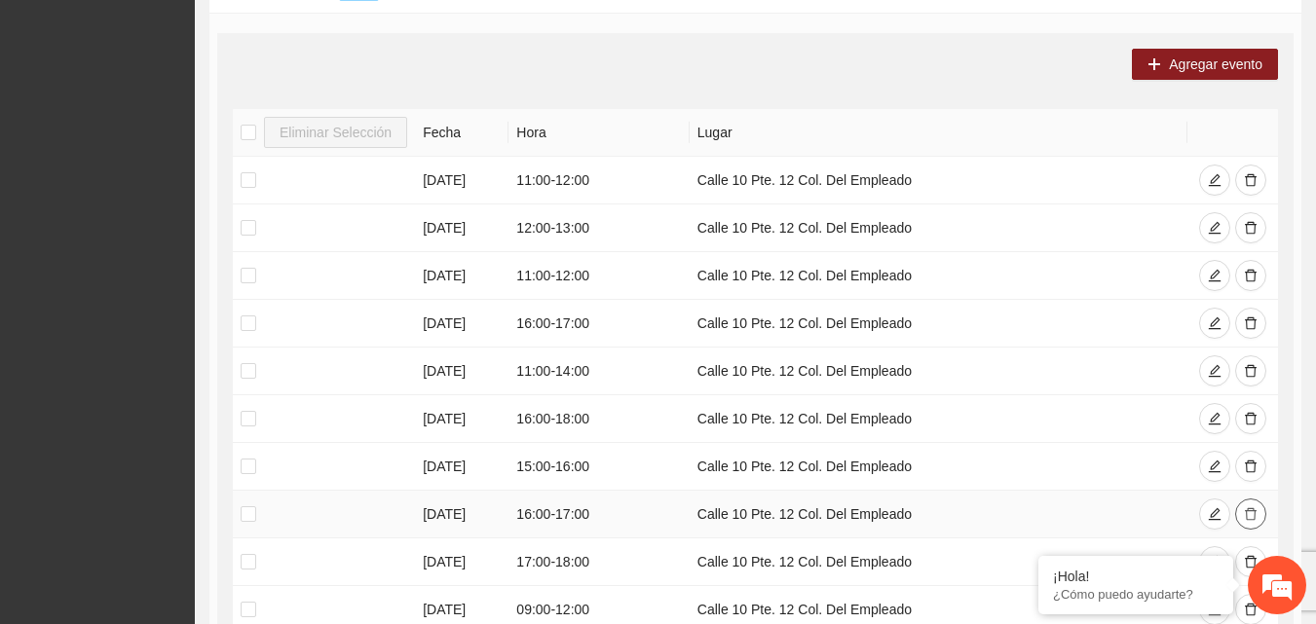
click at [1247, 510] on icon "delete" at bounding box center [1251, 515] width 14 height 14
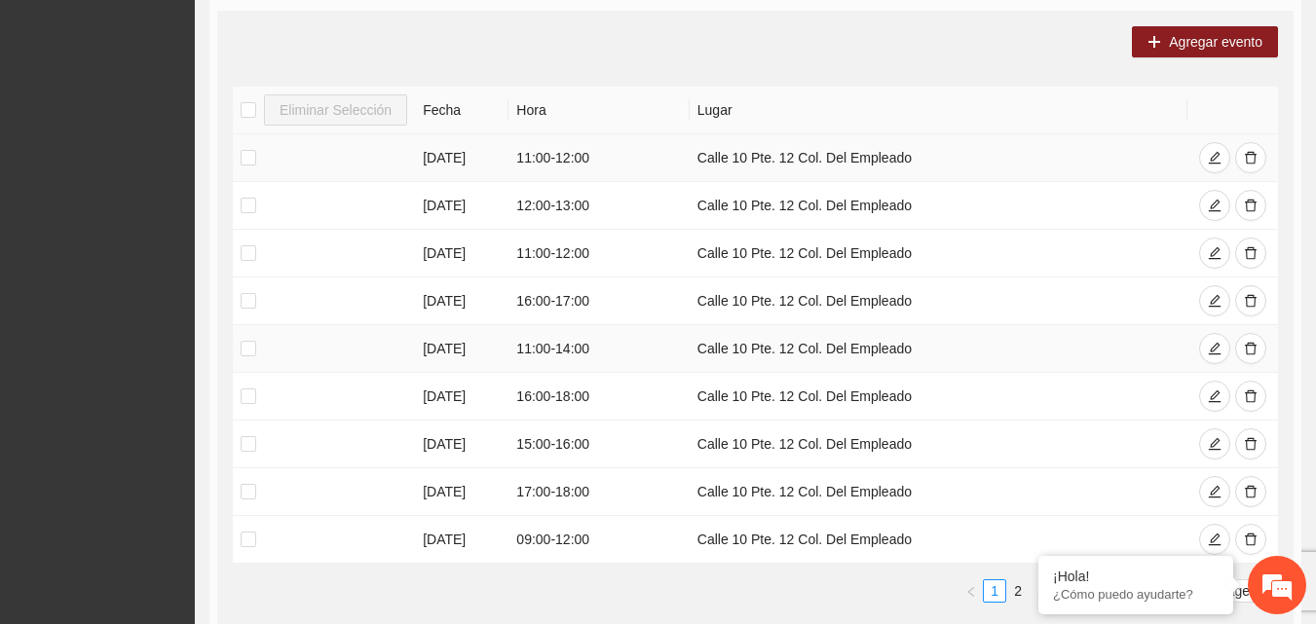
scroll to position [232, 0]
